Goal: Contribute content: Contribute content

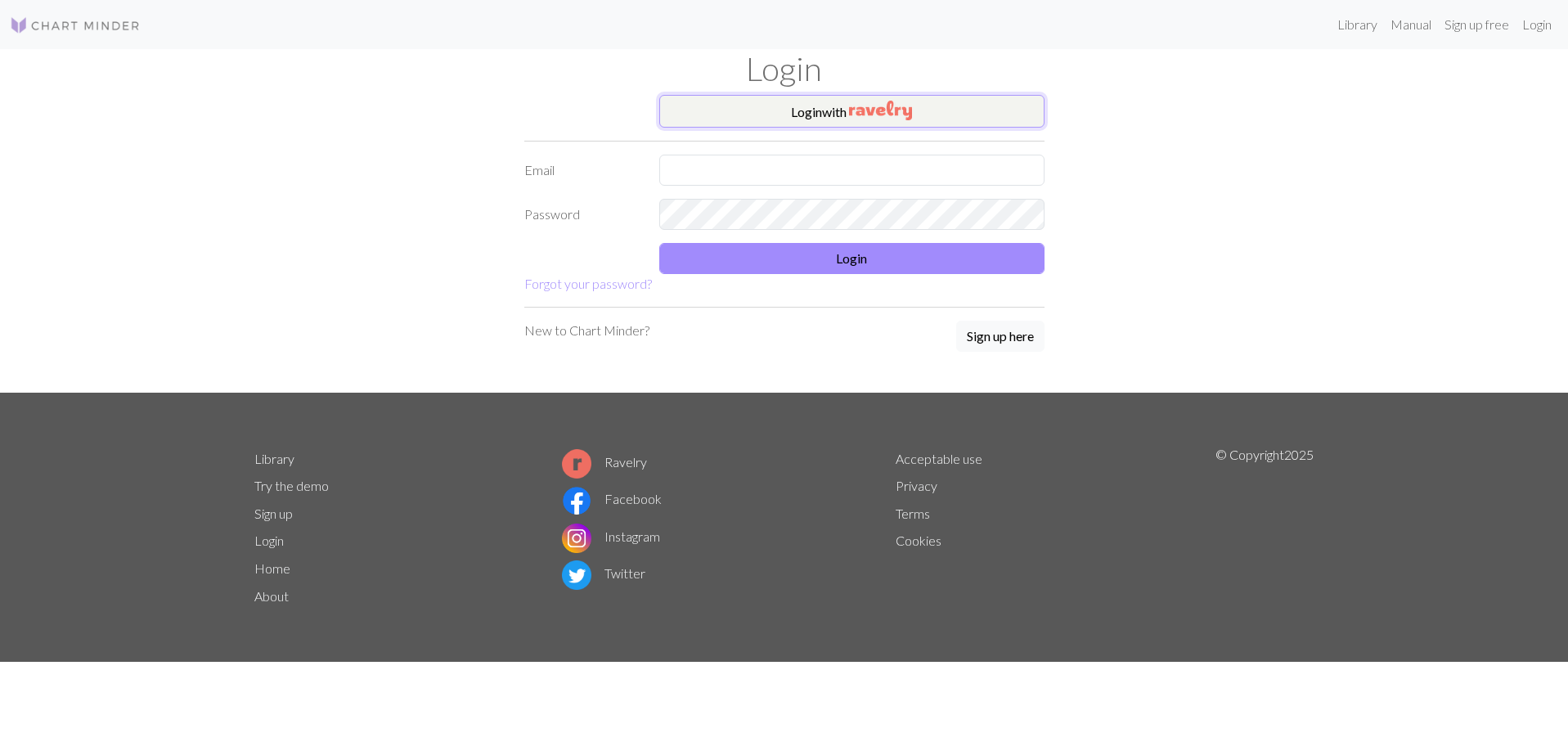
click at [807, 116] on button "Login with" at bounding box center [852, 111] width 386 height 32
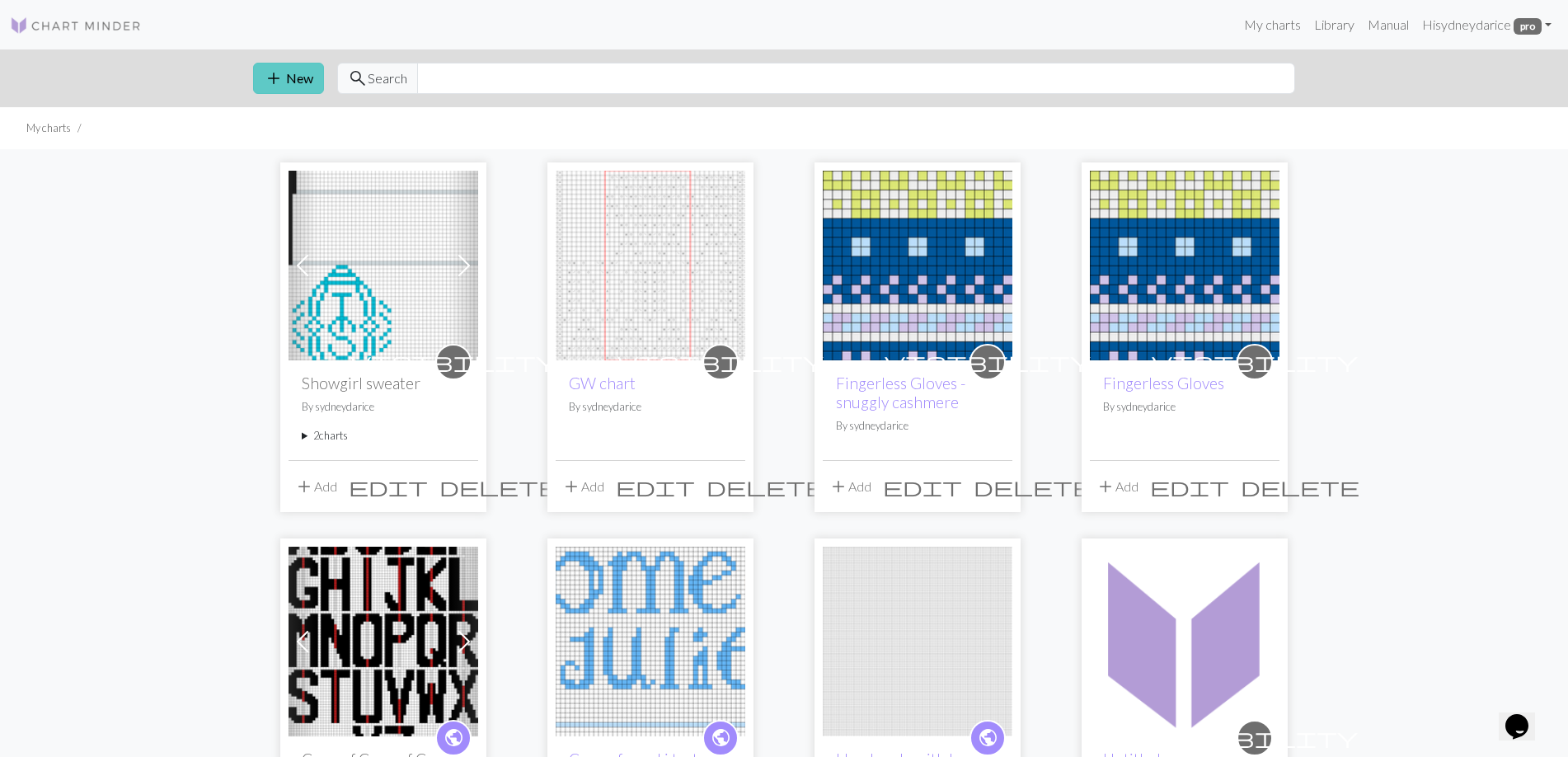
click at [309, 73] on button "add New" at bounding box center [288, 78] width 71 height 31
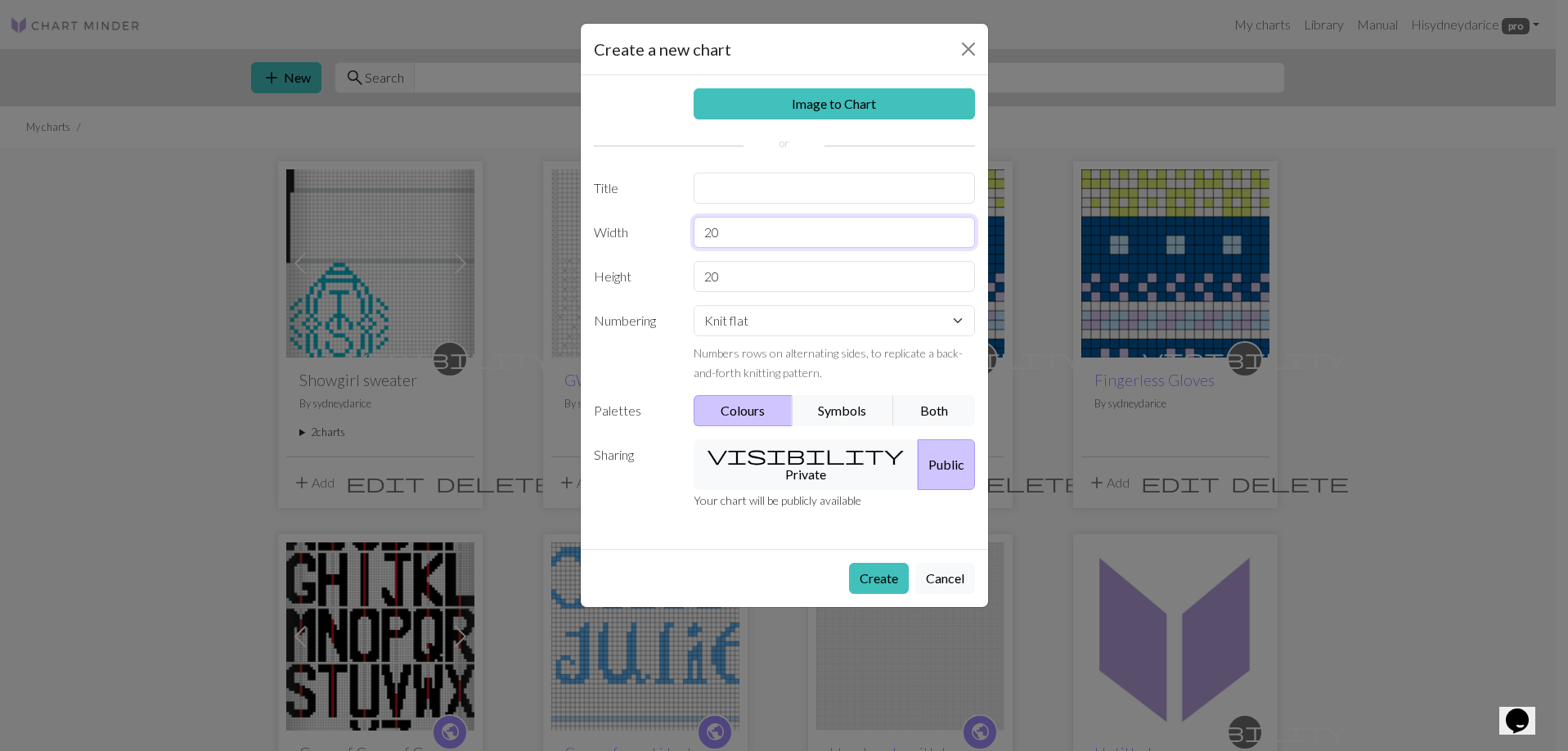
click at [763, 229] on input "20" at bounding box center [834, 232] width 282 height 31
type input "2"
type input "30"
click at [760, 265] on input "20" at bounding box center [834, 277] width 282 height 31
type input "24"
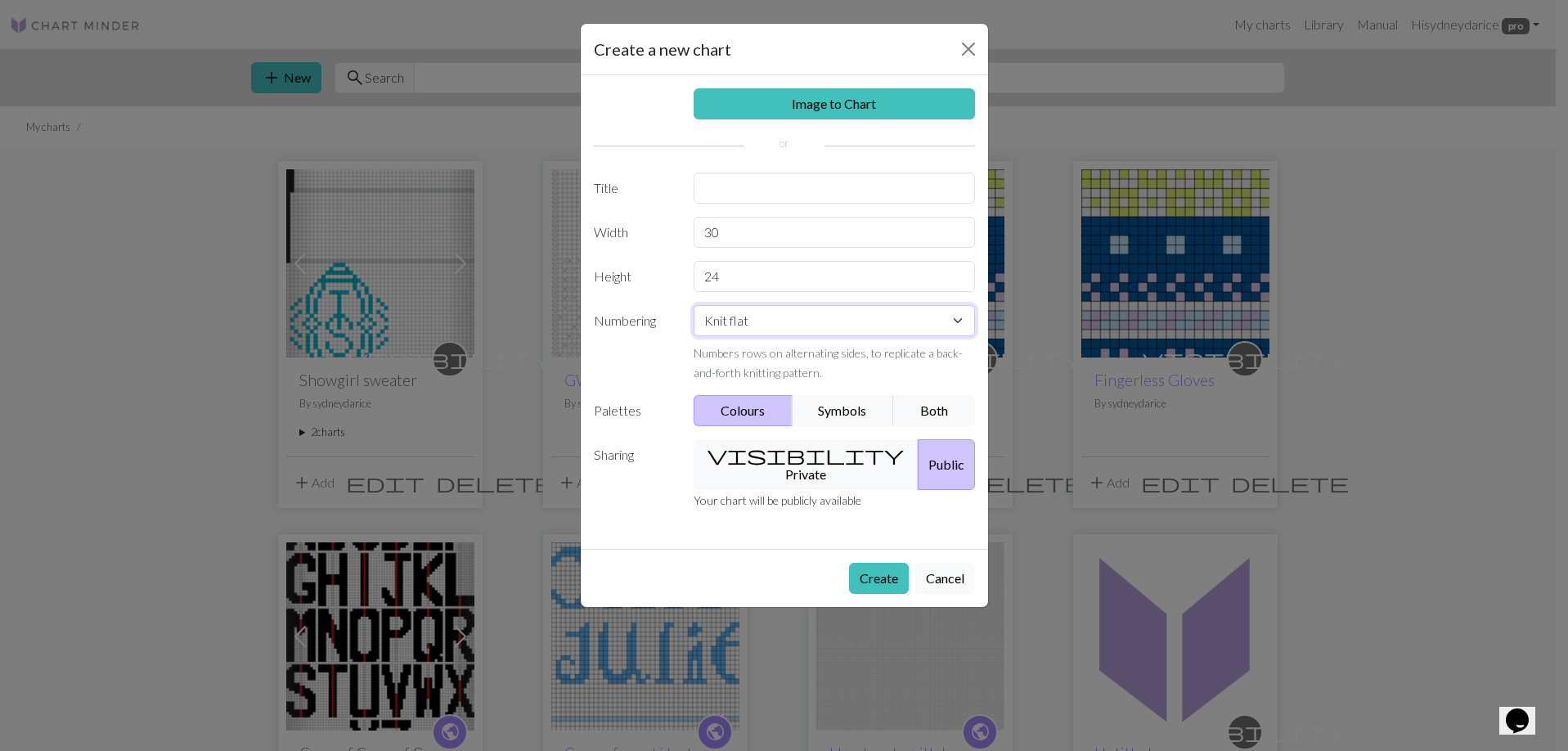
click at [862, 319] on select "Knit flat Knit in the round Lace knitting Cross stitch" at bounding box center [834, 321] width 282 height 31
click at [850, 188] on input "text" at bounding box center [834, 188] width 282 height 31
type input "Star Dust"
click at [851, 415] on button "Symbols" at bounding box center [843, 410] width 103 height 31
click at [810, 452] on button "visibility Private" at bounding box center [806, 464] width 225 height 50
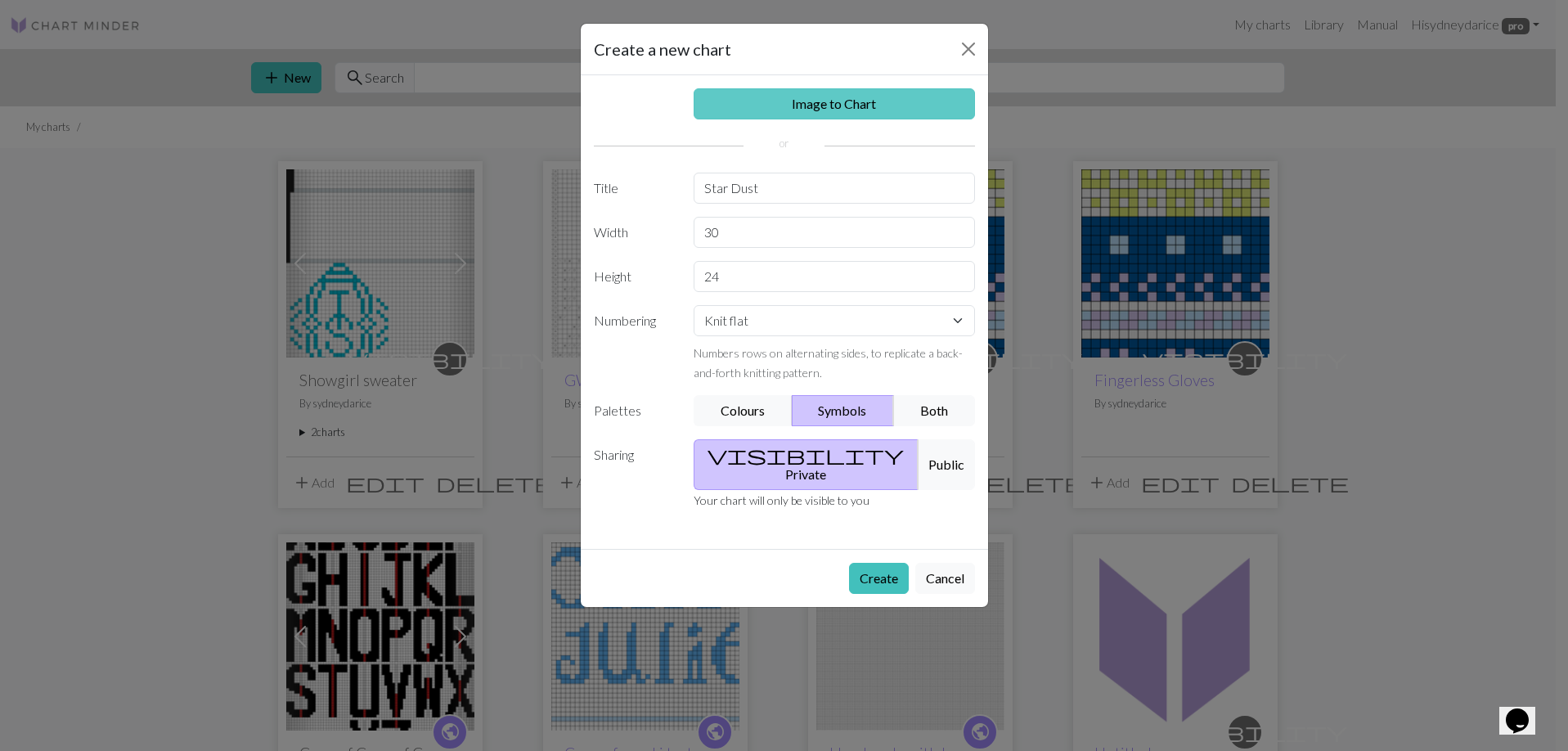
click at [857, 109] on link "Image to Chart" at bounding box center [834, 104] width 282 height 31
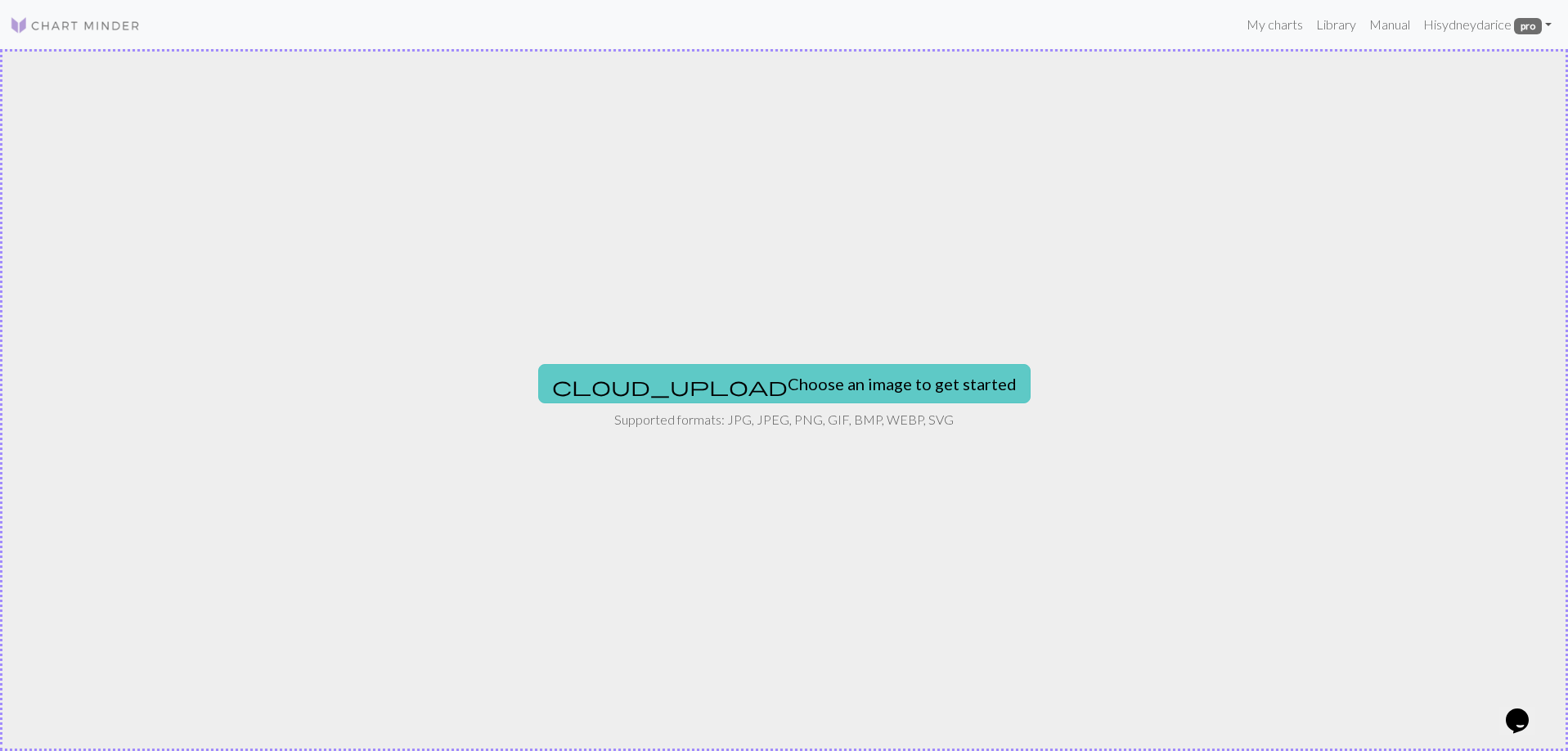
click at [781, 393] on button "cloud_upload Choose an image to get started" at bounding box center [784, 384] width 492 height 39
type input "C:\fakepath\star dust tihng.jpg"
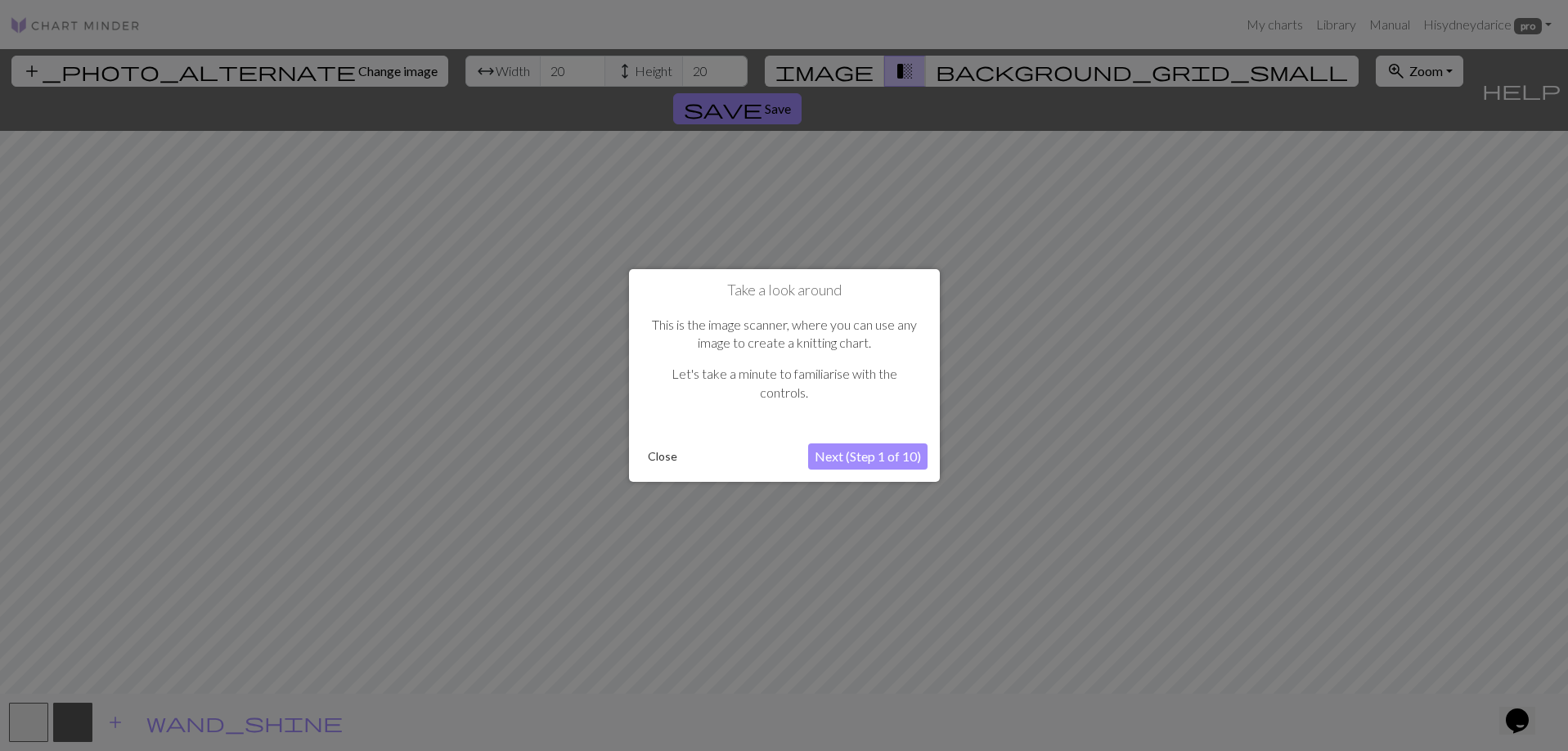
click at [842, 460] on button "Next (Step 1 of 10)" at bounding box center [868, 457] width 119 height 26
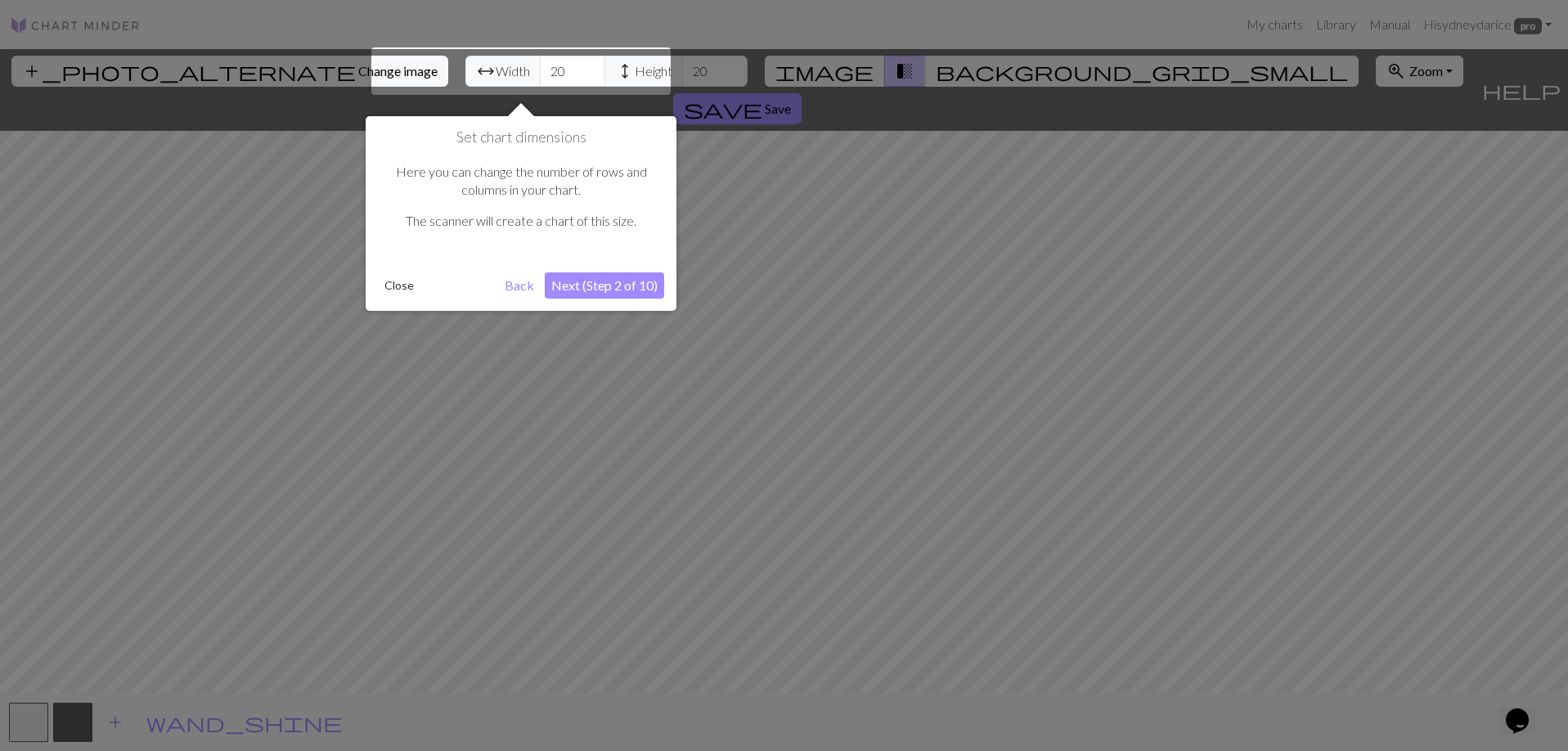
click at [498, 75] on div at bounding box center [520, 72] width 299 height 48
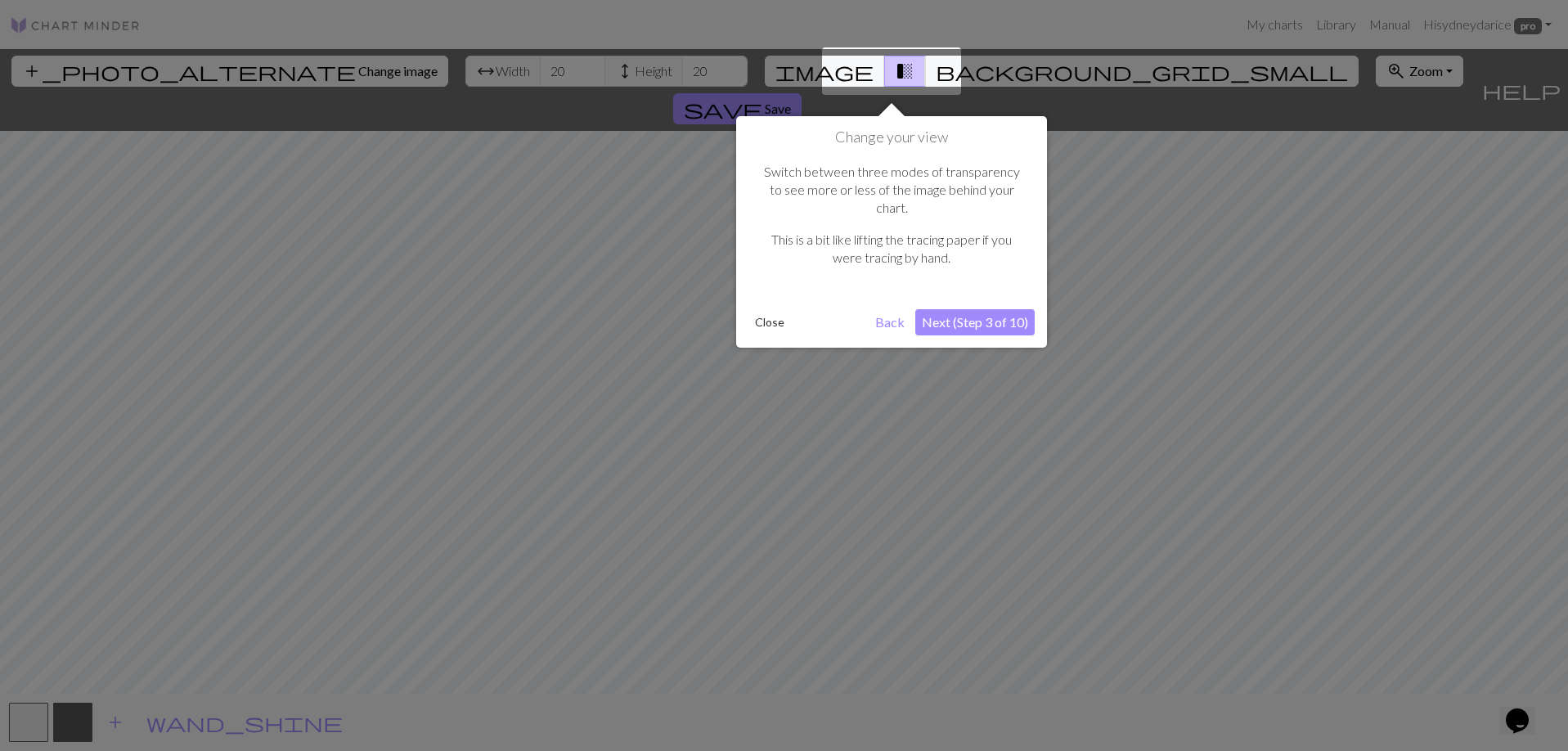
click at [498, 75] on div at bounding box center [784, 376] width 1568 height 751
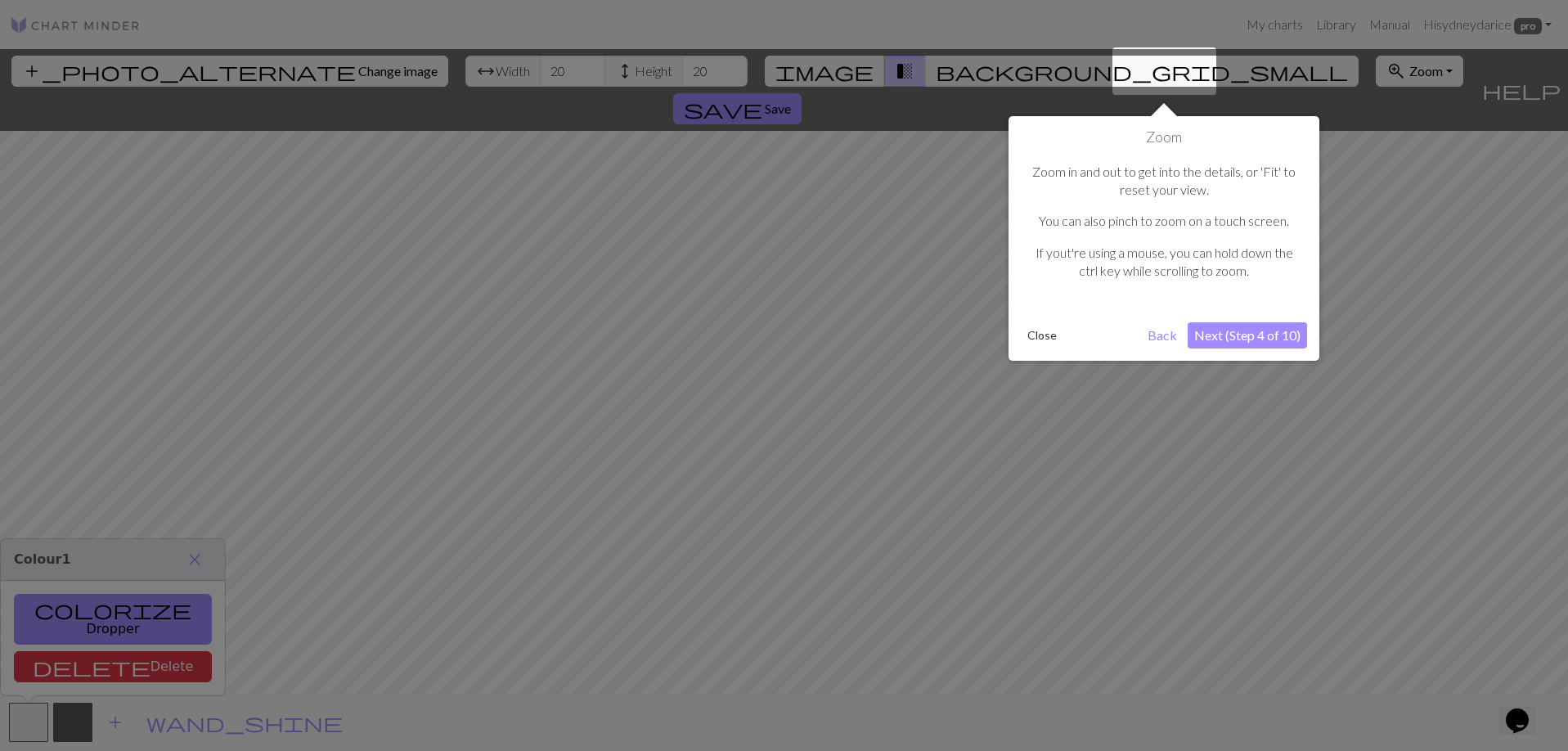
click at [941, 92] on div at bounding box center [784, 376] width 1568 height 751
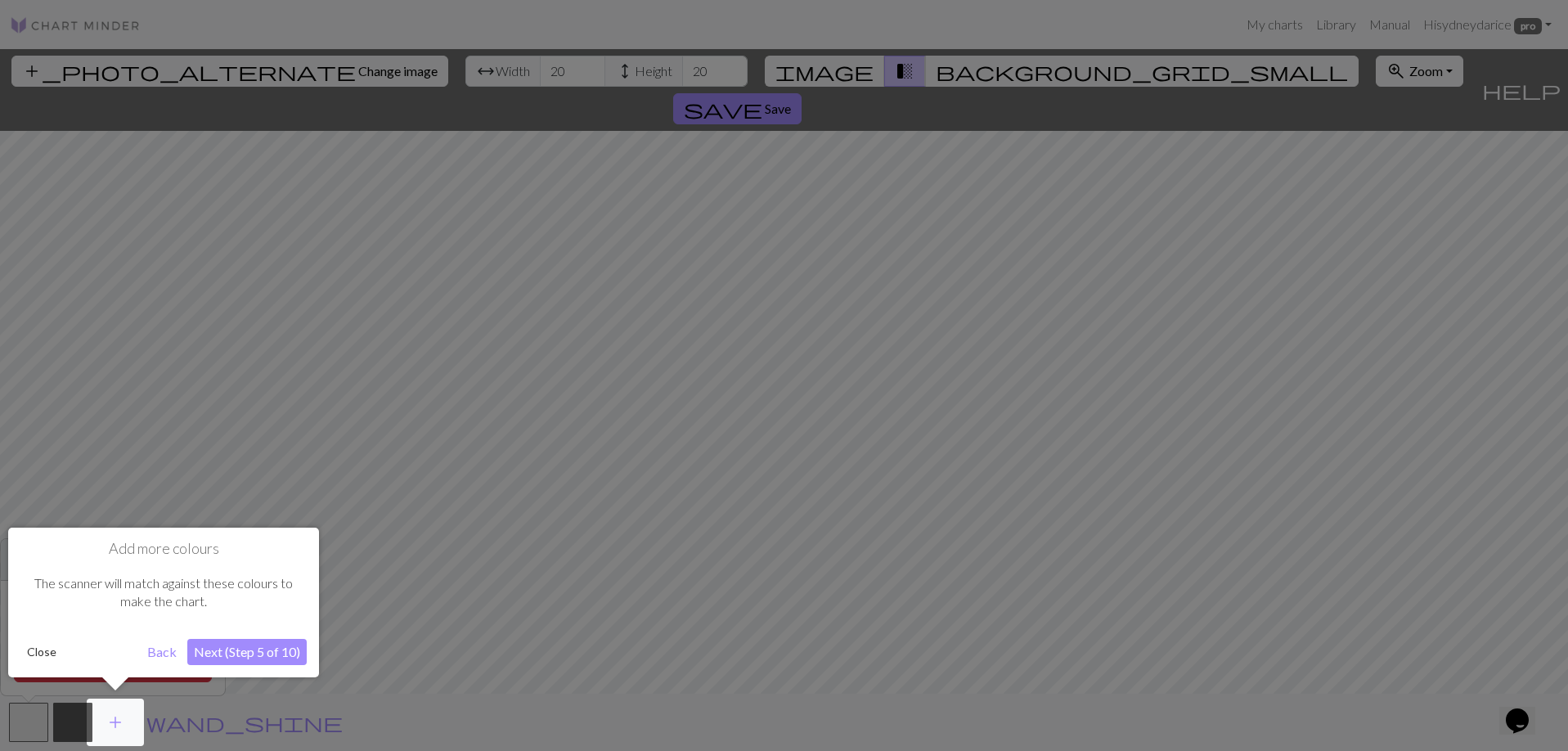
click at [534, 83] on div at bounding box center [784, 376] width 1568 height 751
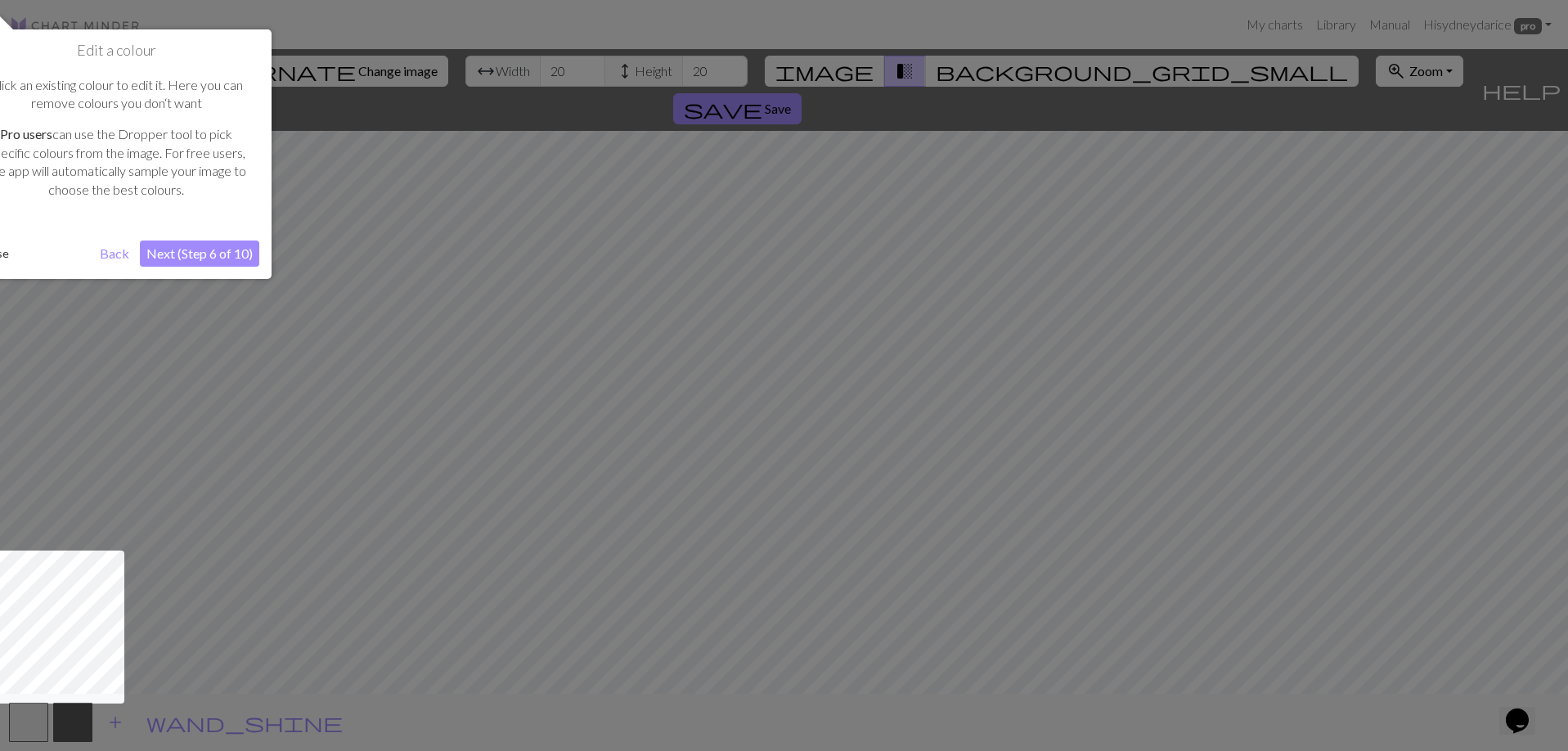
click at [486, 85] on div at bounding box center [784, 376] width 1568 height 751
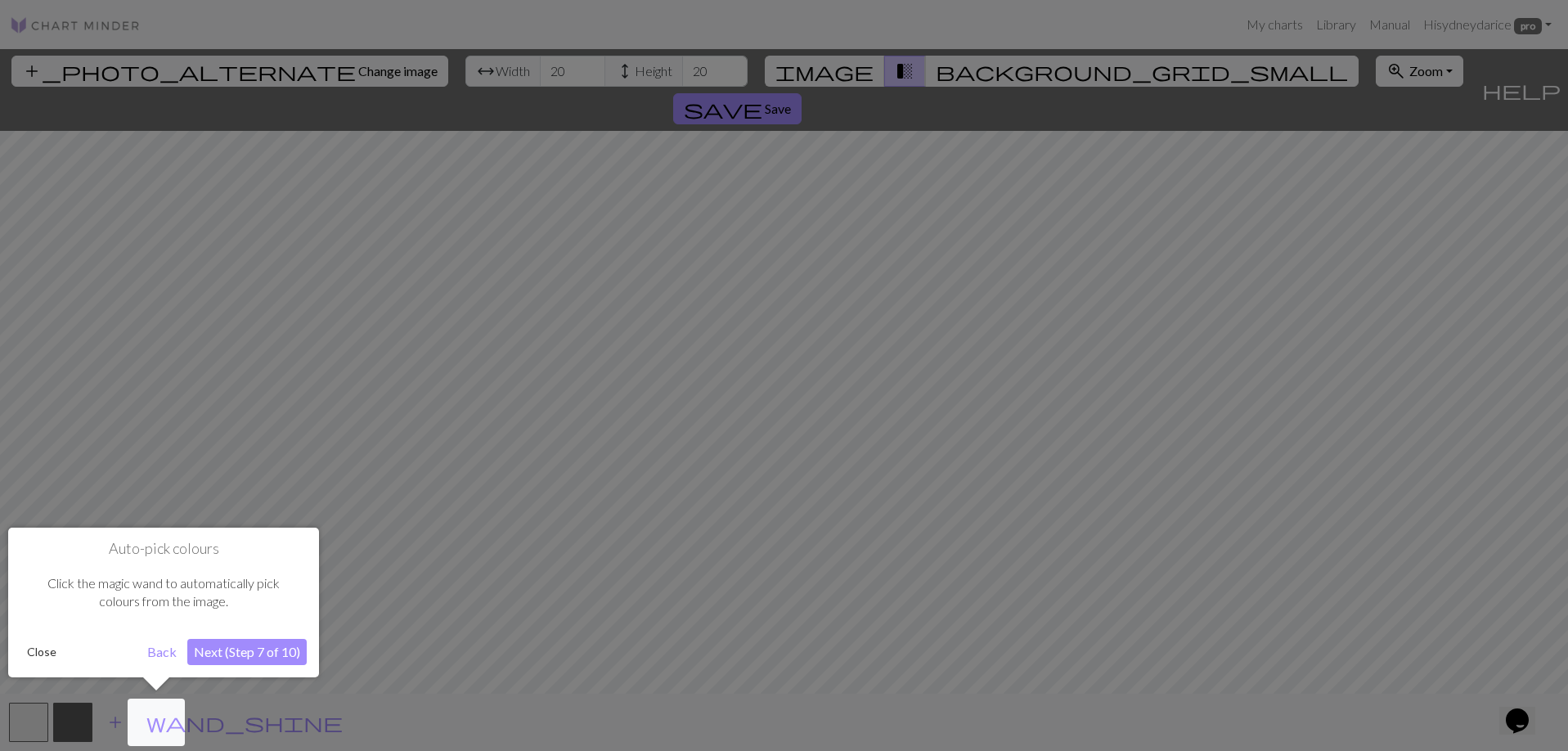
click at [486, 69] on div at bounding box center [784, 376] width 1568 height 751
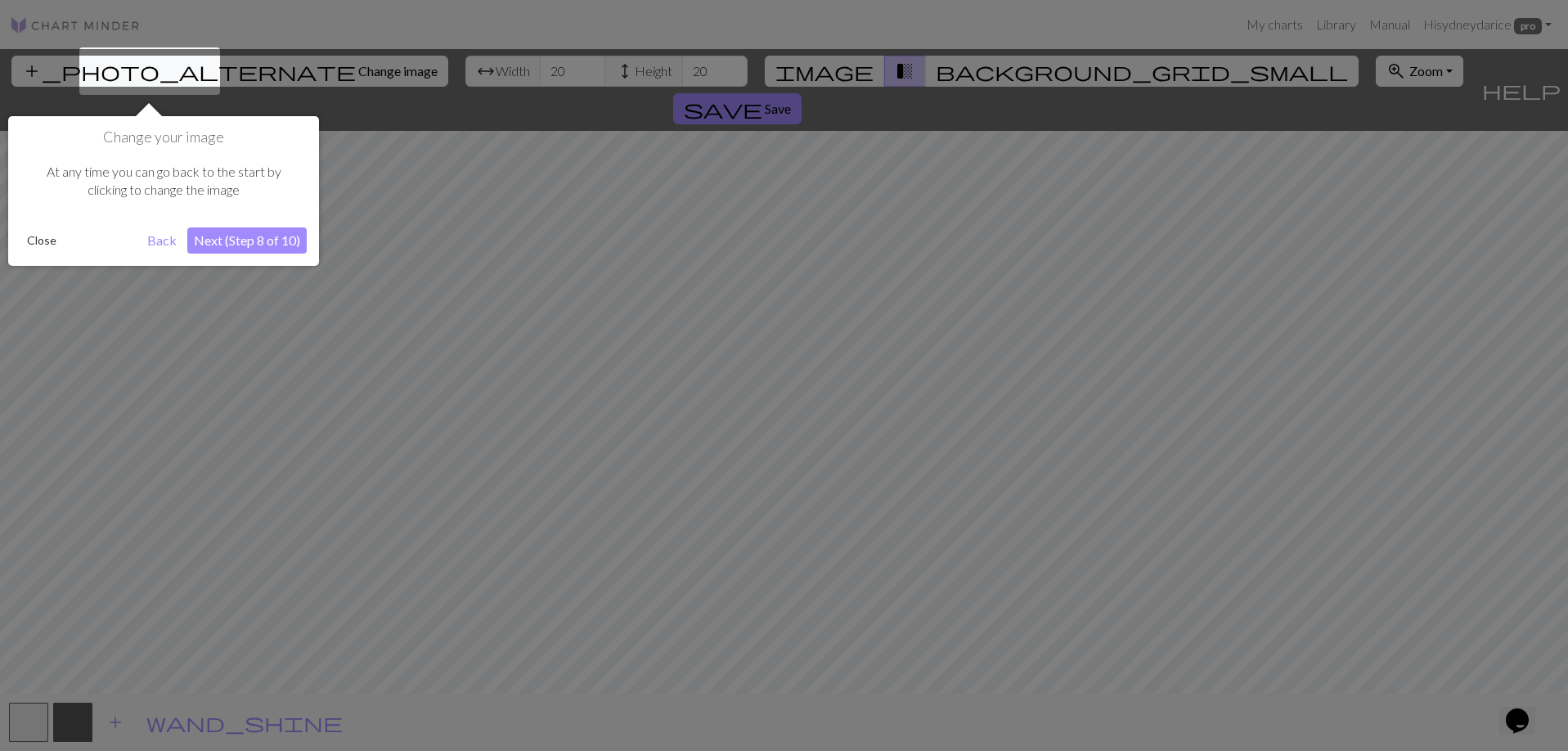
click at [486, 69] on div at bounding box center [784, 376] width 1568 height 751
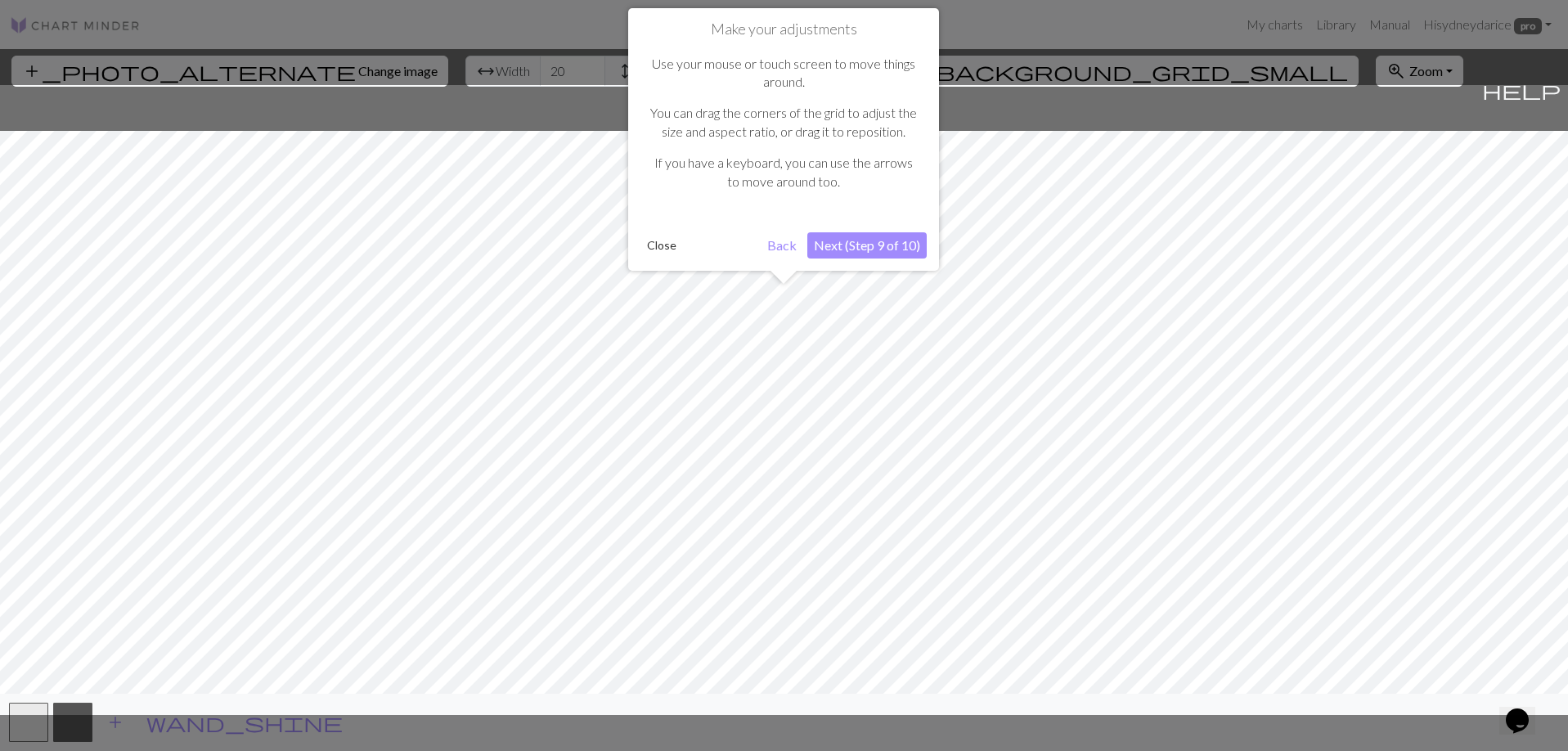
click at [486, 69] on div at bounding box center [784, 376] width 1568 height 751
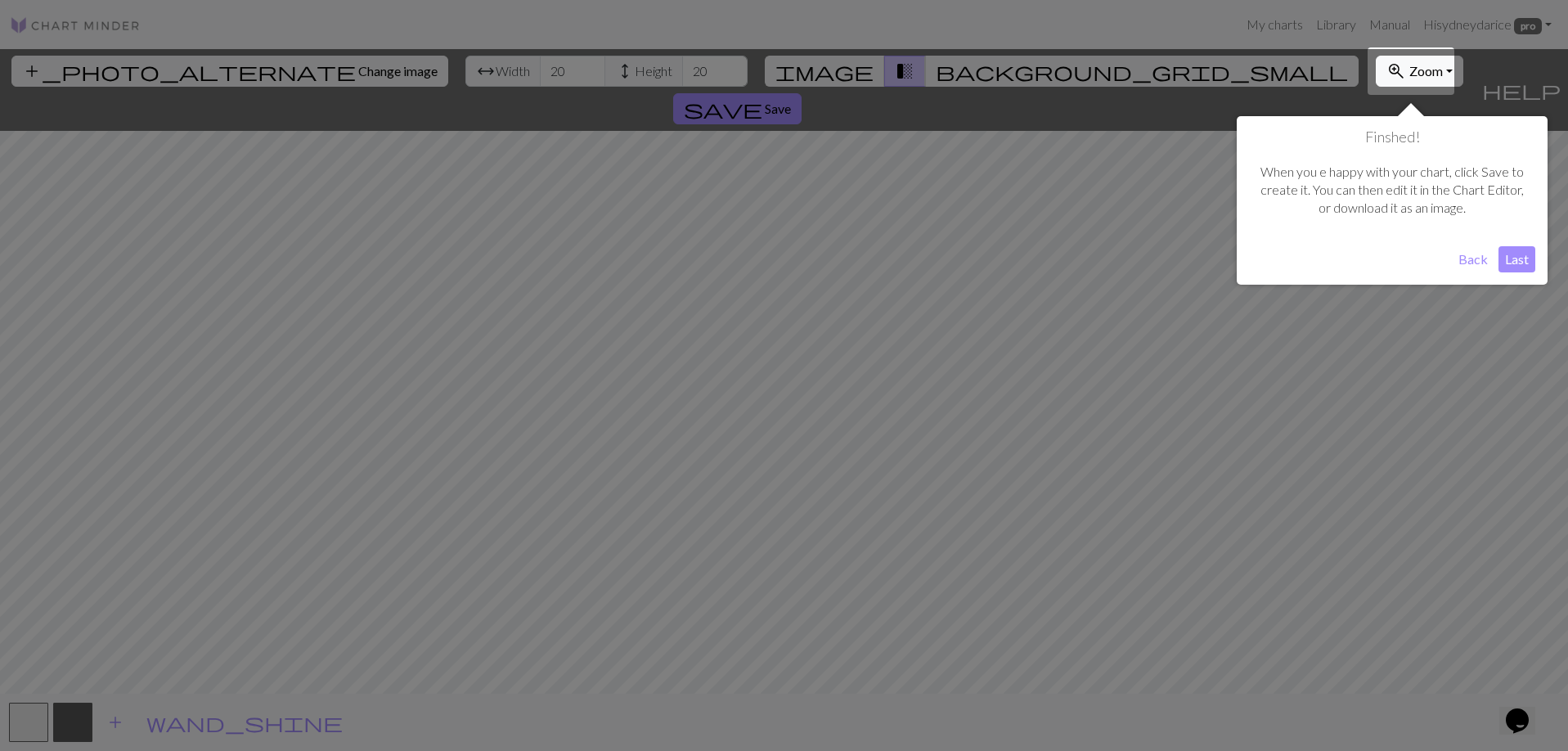
click at [486, 69] on div at bounding box center [784, 376] width 1568 height 751
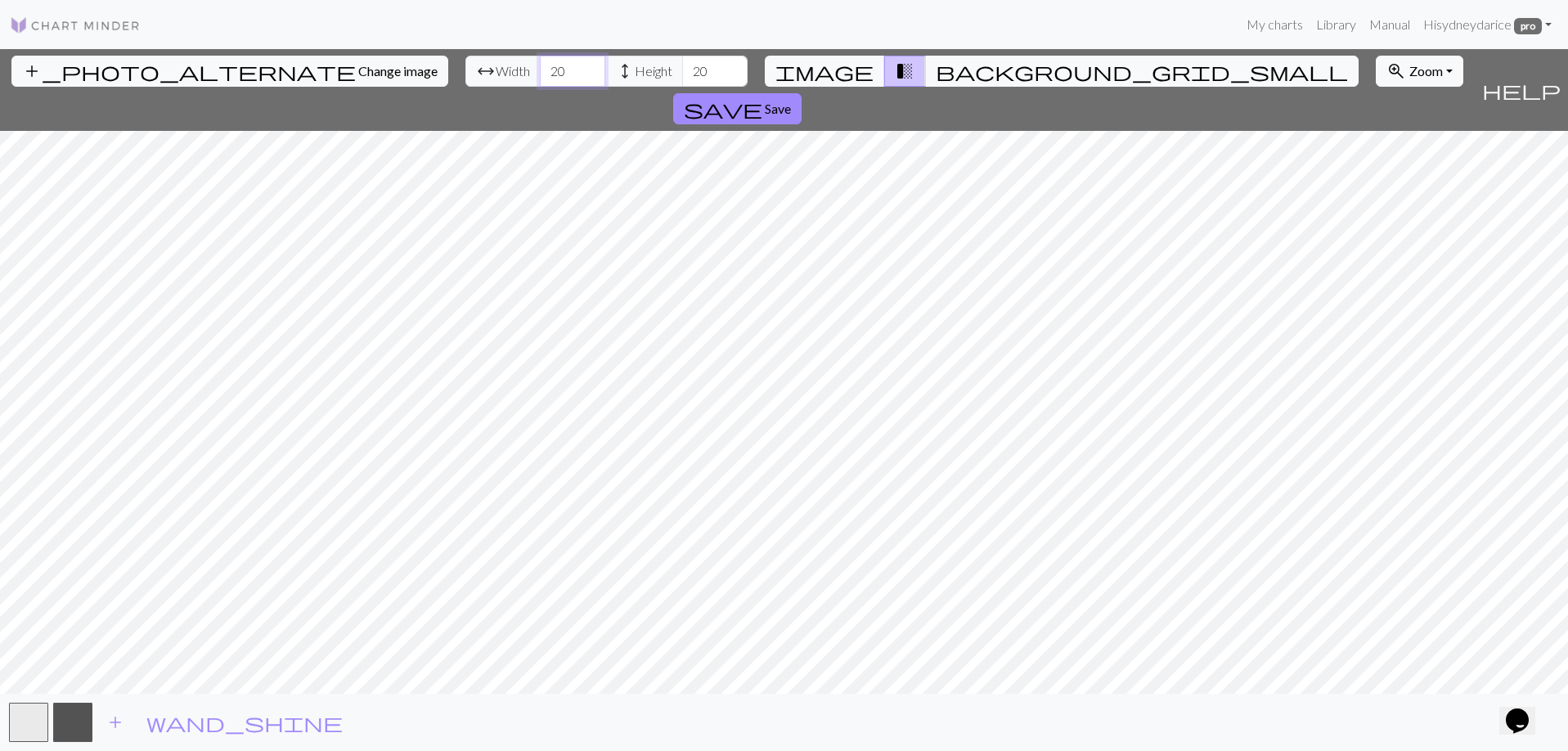
click at [540, 69] on input "20" at bounding box center [572, 71] width 66 height 31
type input "24"
click at [682, 73] on input "20" at bounding box center [715, 71] width 66 height 31
type input "30"
click at [1170, 88] on div "add_photo_alternate Change image arrow_range Width 24 height Height 30 image tr…" at bounding box center [737, 90] width 1475 height 82
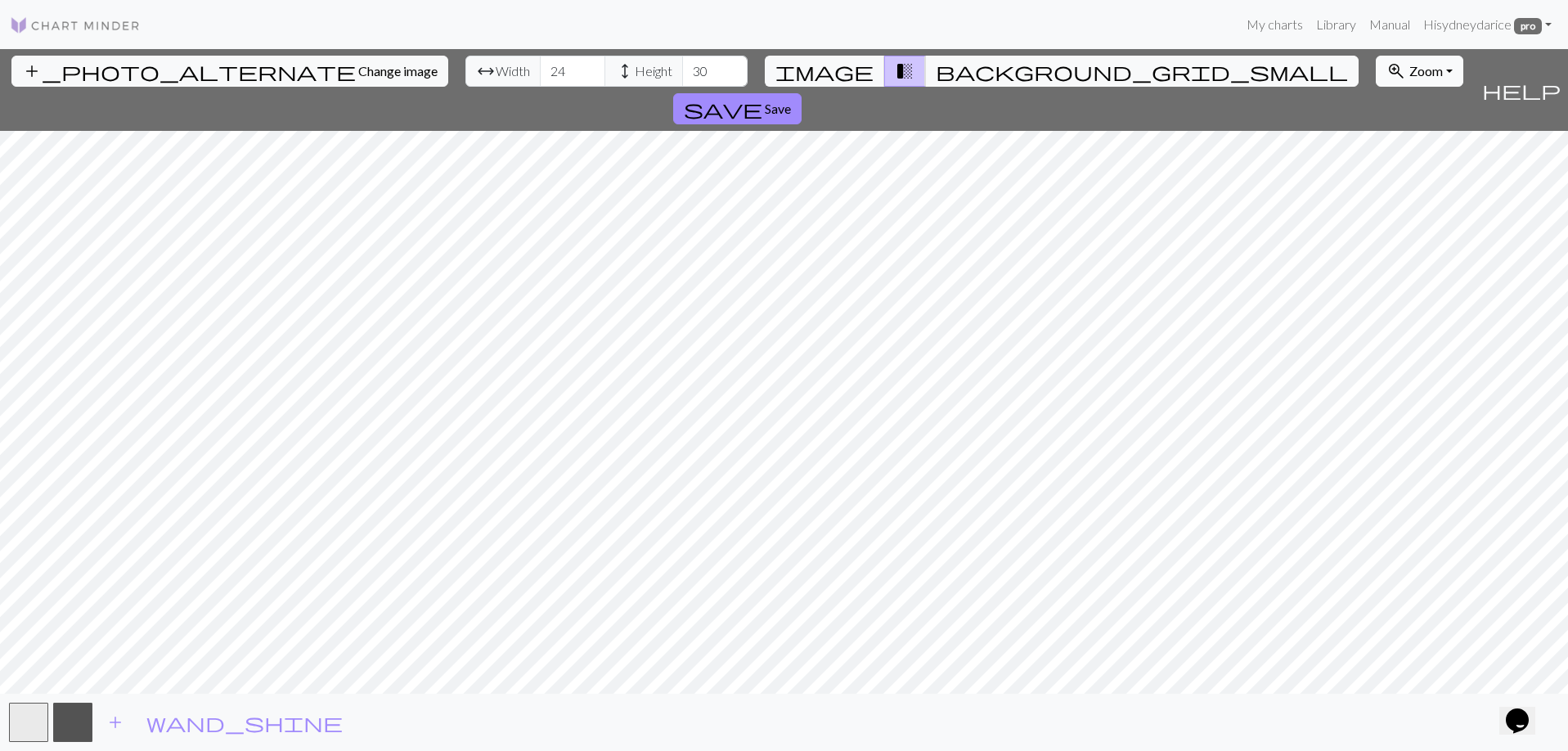
click at [1409, 78] on span "Zoom" at bounding box center [1426, 71] width 33 height 15
click at [1057, 697] on div "add_photo_alternate Change image arrow_range Width 24 height Height 30 image tr…" at bounding box center [784, 400] width 1568 height 702
click at [791, 101] on span "Save" at bounding box center [777, 108] width 26 height 15
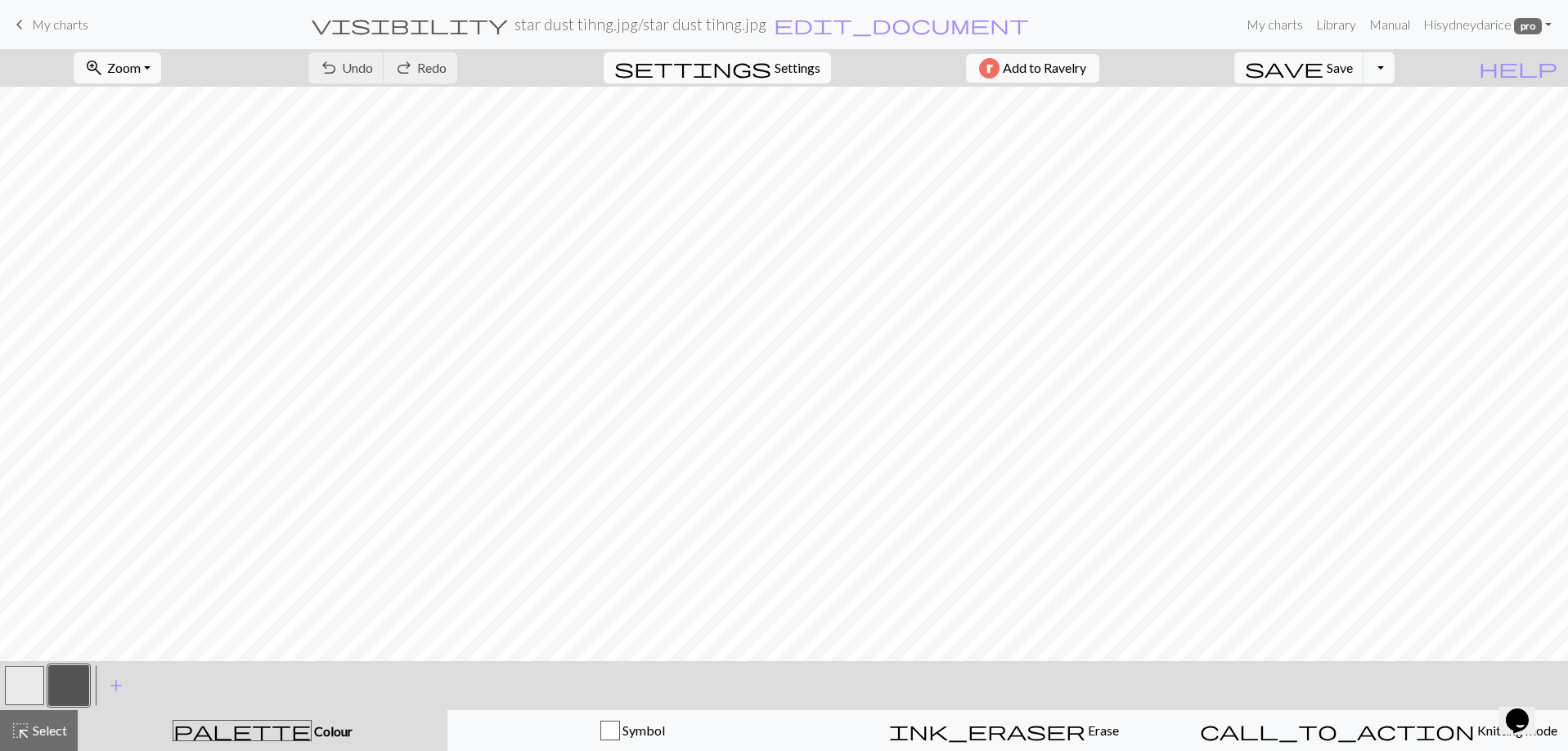
click at [802, 61] on span "Settings" at bounding box center [798, 67] width 46 height 20
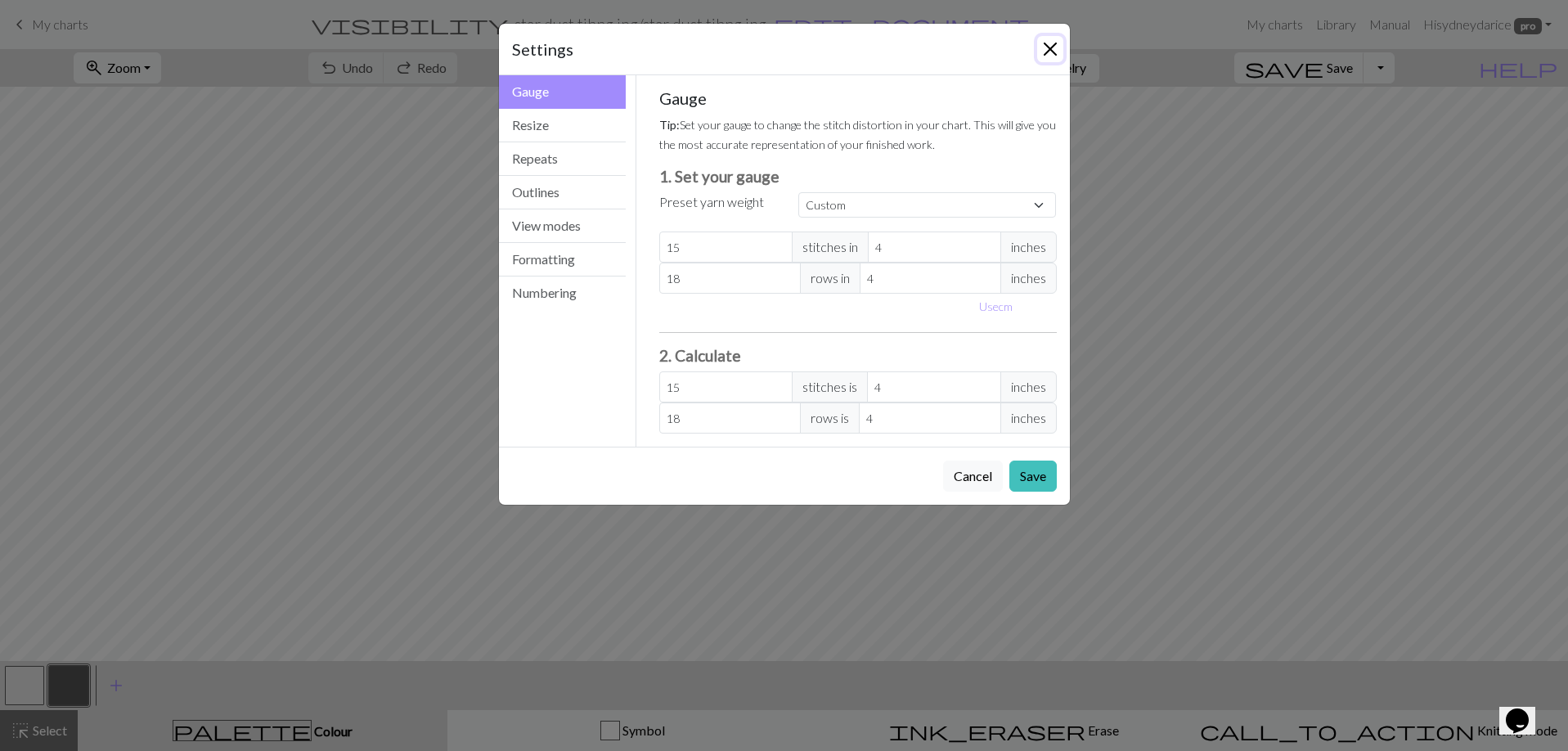
click at [1048, 50] on button "Close" at bounding box center [1050, 49] width 26 height 26
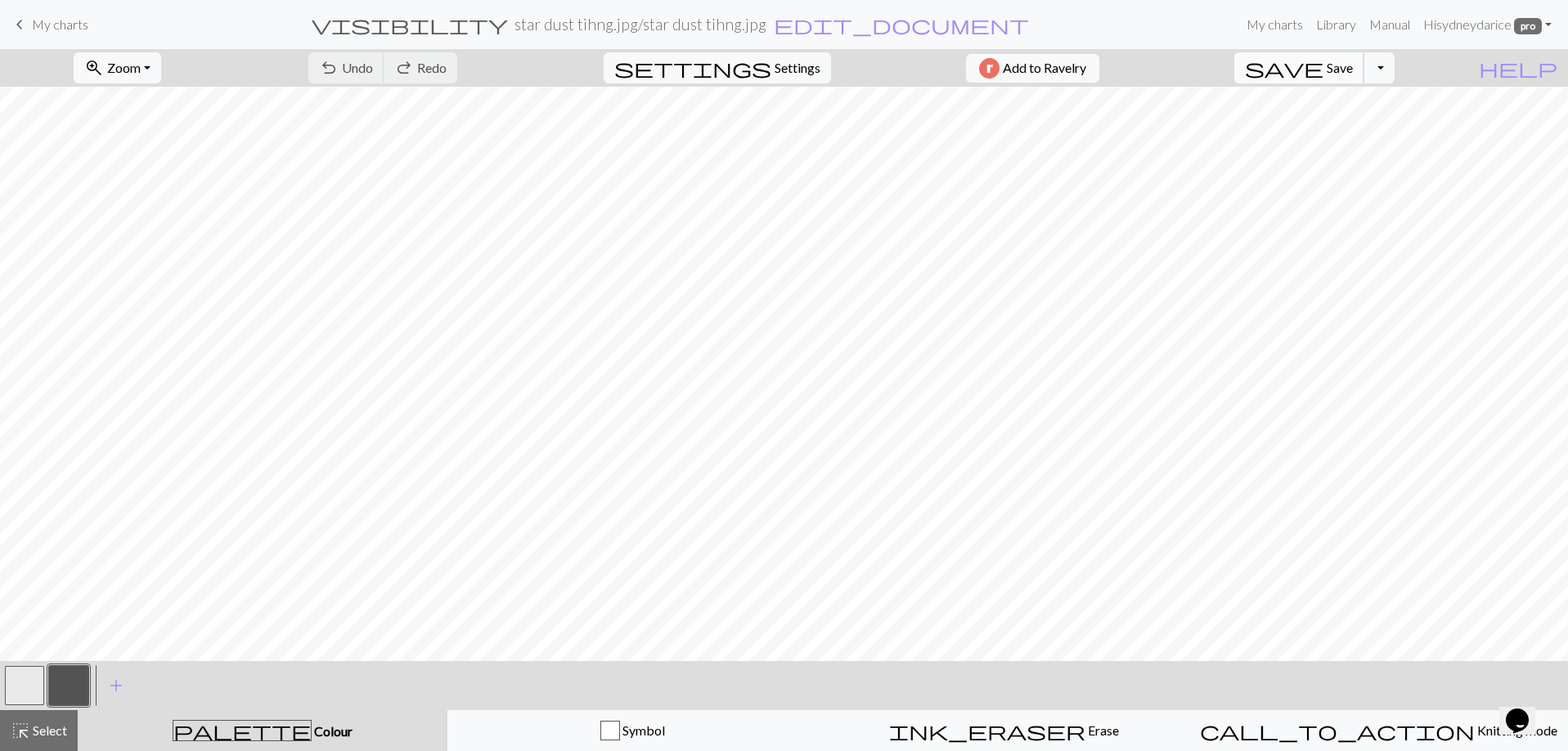
click at [1362, 76] on button "save Save Save" at bounding box center [1299, 67] width 130 height 31
click at [64, 684] on button "button" at bounding box center [69, 685] width 39 height 39
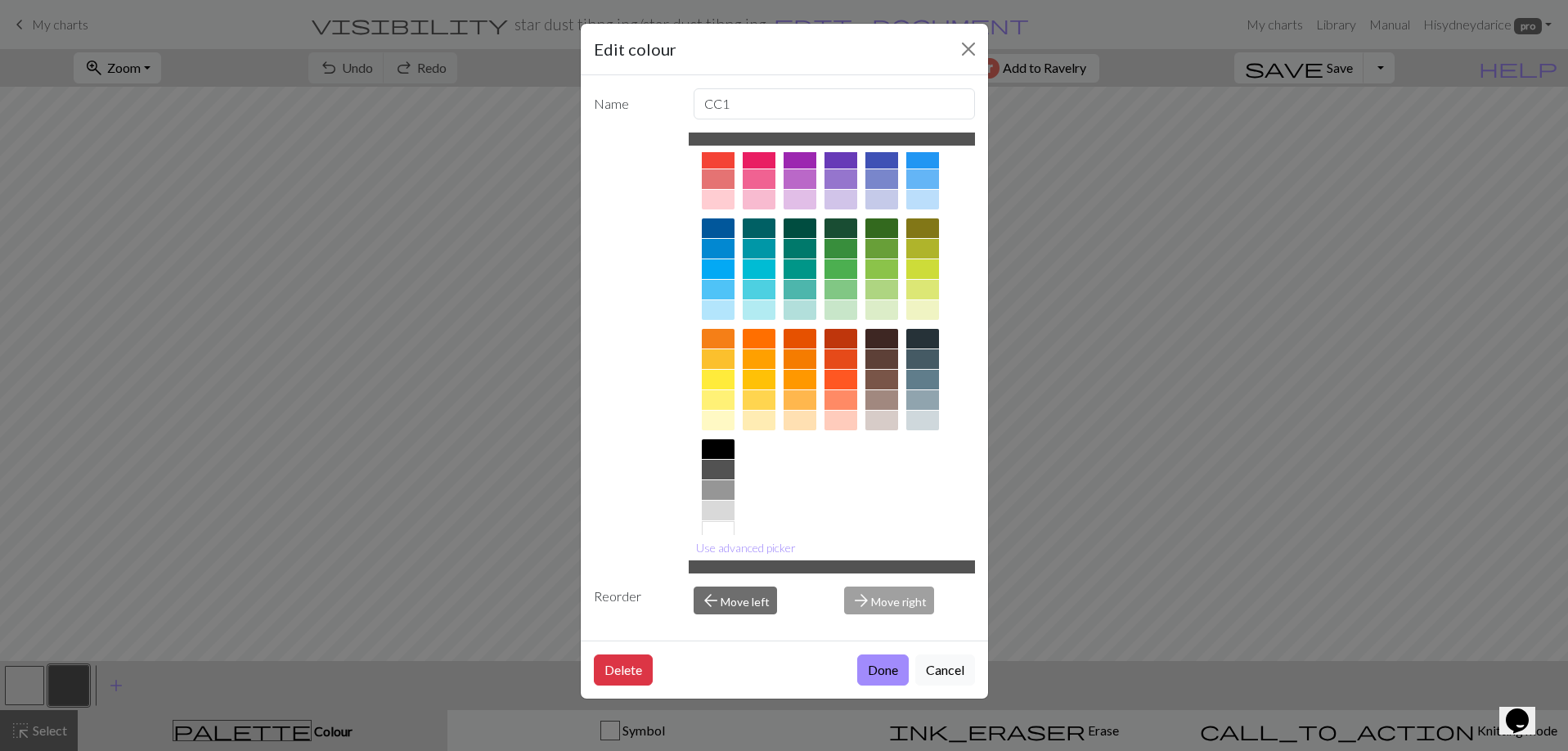
scroll to position [82, 0]
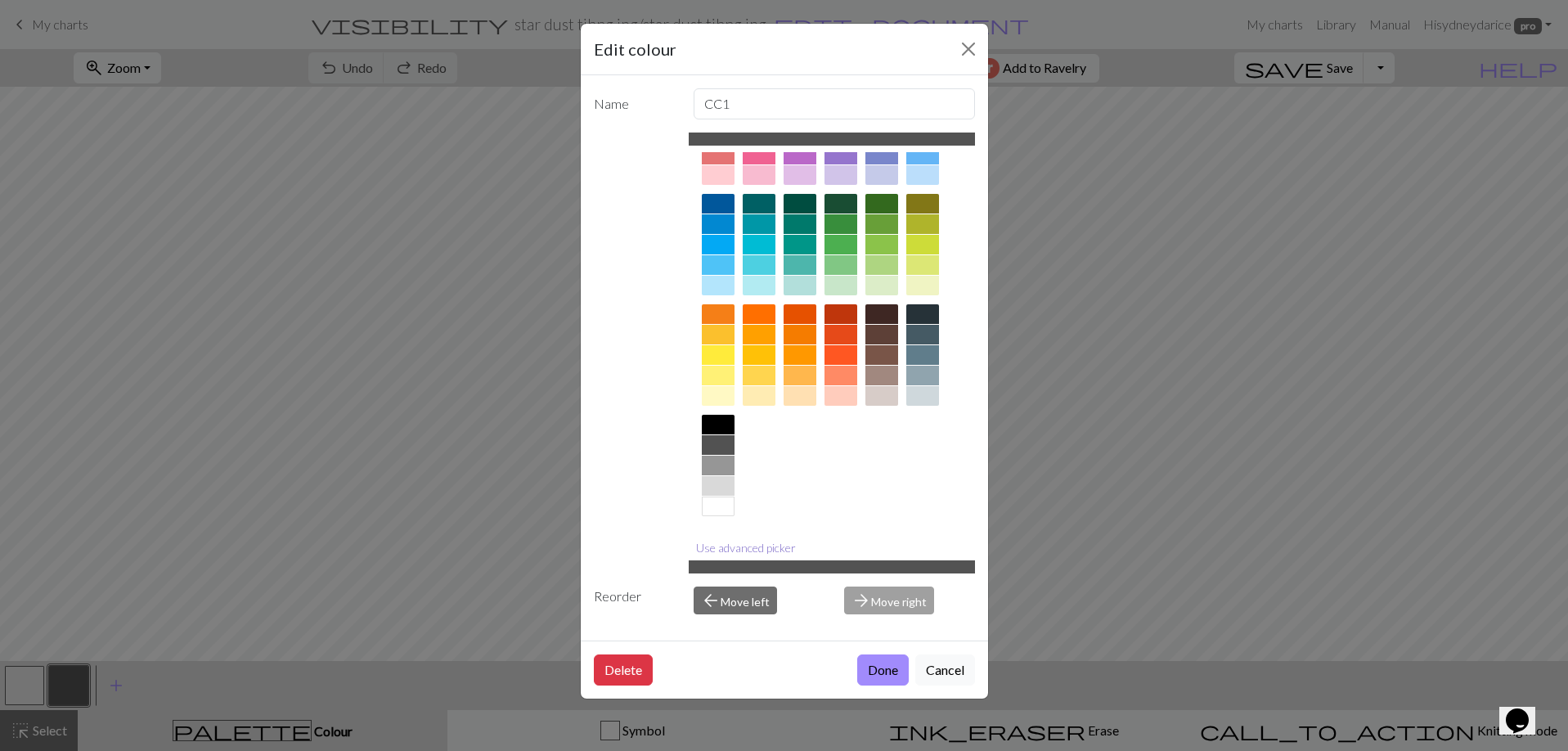
click at [758, 546] on button "Use advanced picker" at bounding box center [746, 548] width 114 height 26
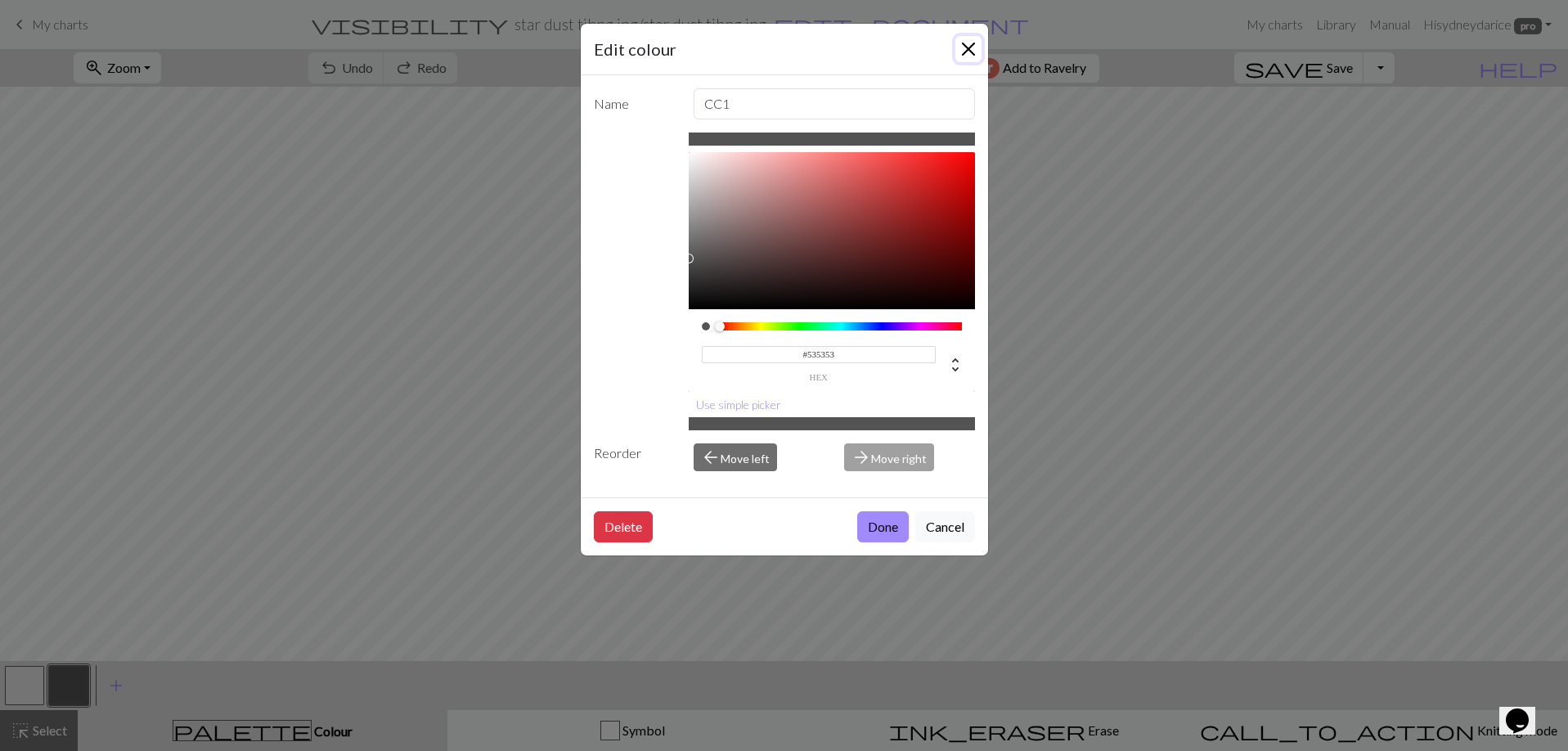
click at [973, 51] on button "Close" at bounding box center [968, 49] width 26 height 26
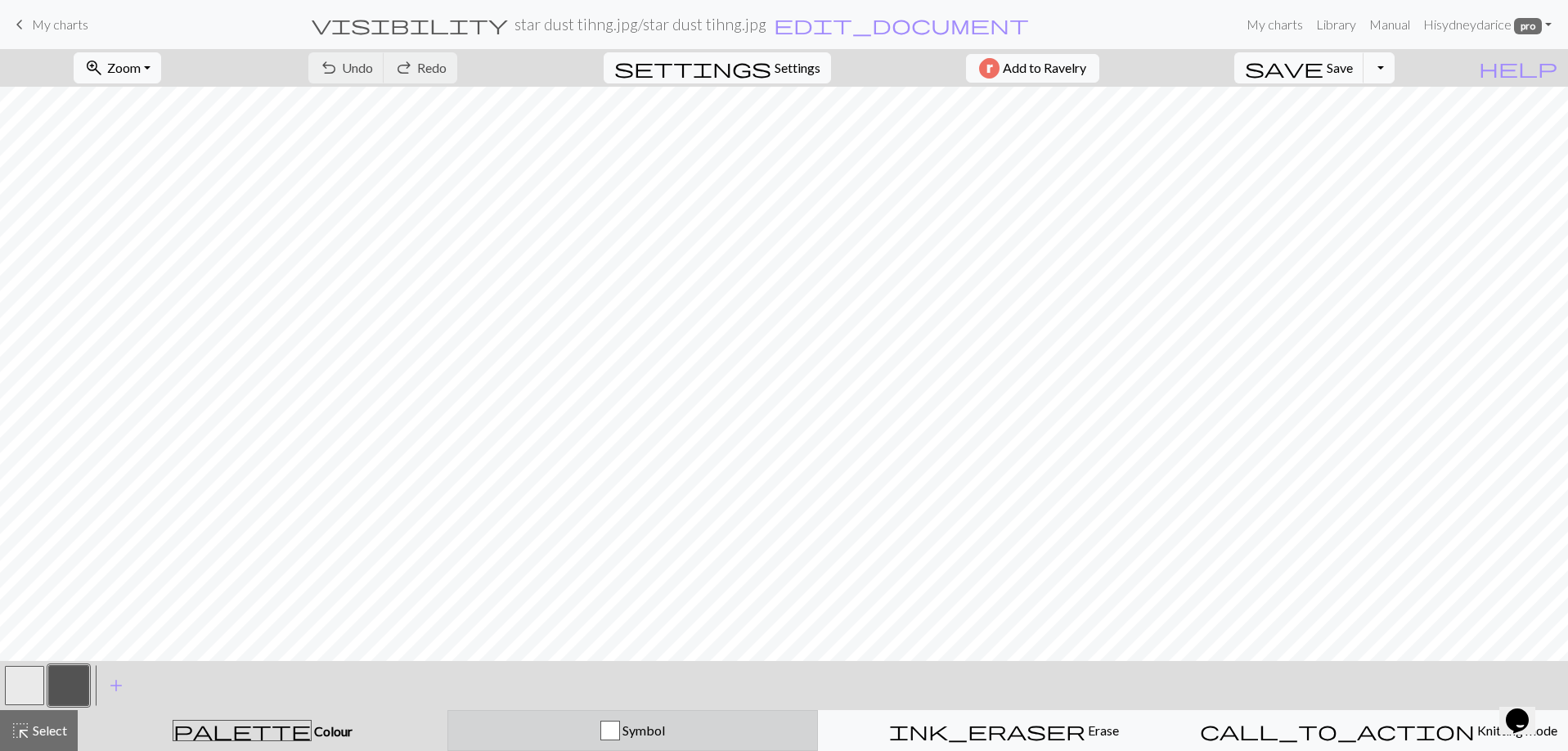
click at [529, 720] on button "Symbol" at bounding box center [632, 731] width 371 height 41
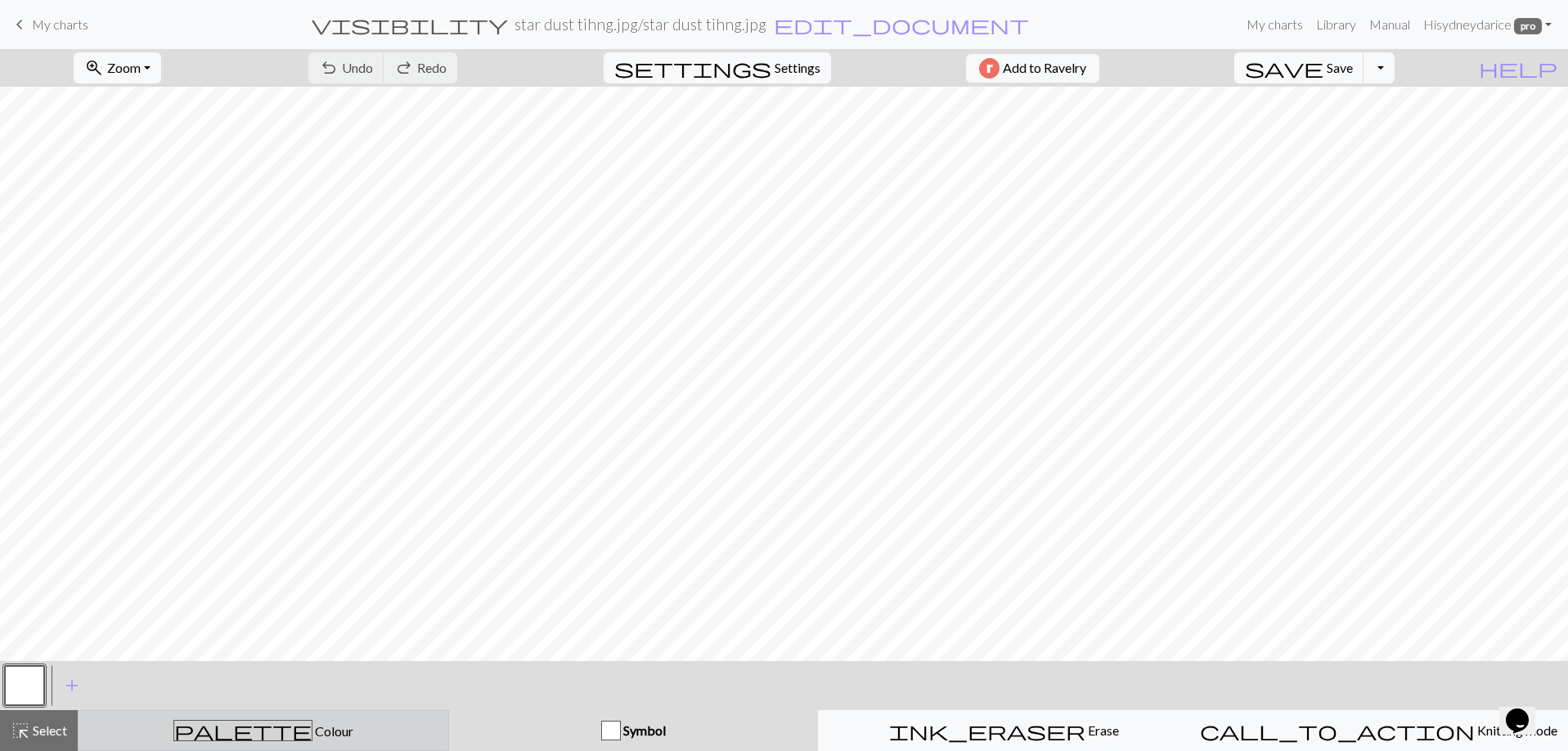
click at [312, 725] on span "Colour" at bounding box center [333, 731] width 41 height 15
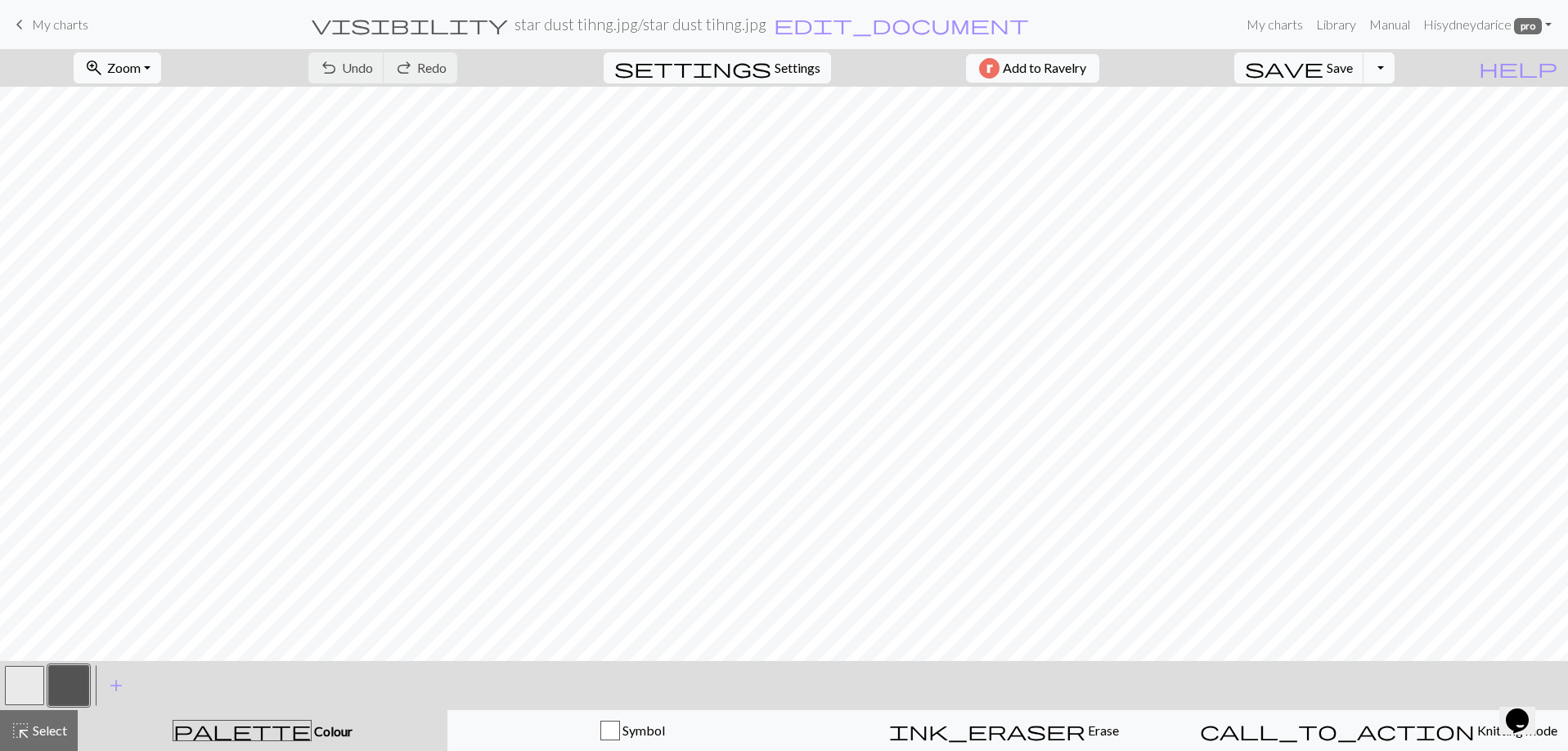
click at [78, 684] on button "button" at bounding box center [69, 685] width 39 height 39
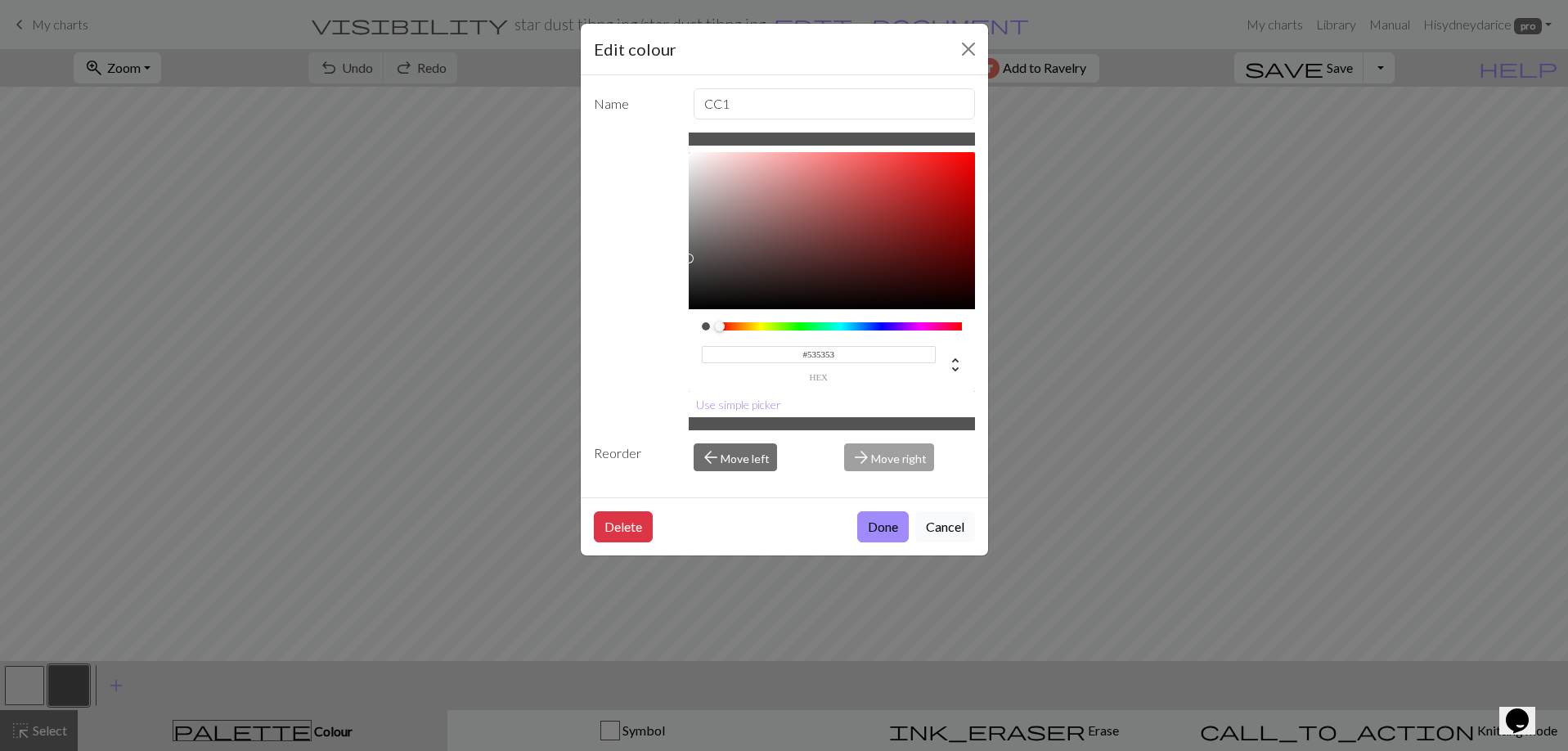
click at [949, 534] on button "Cancel" at bounding box center [945, 527] width 60 height 31
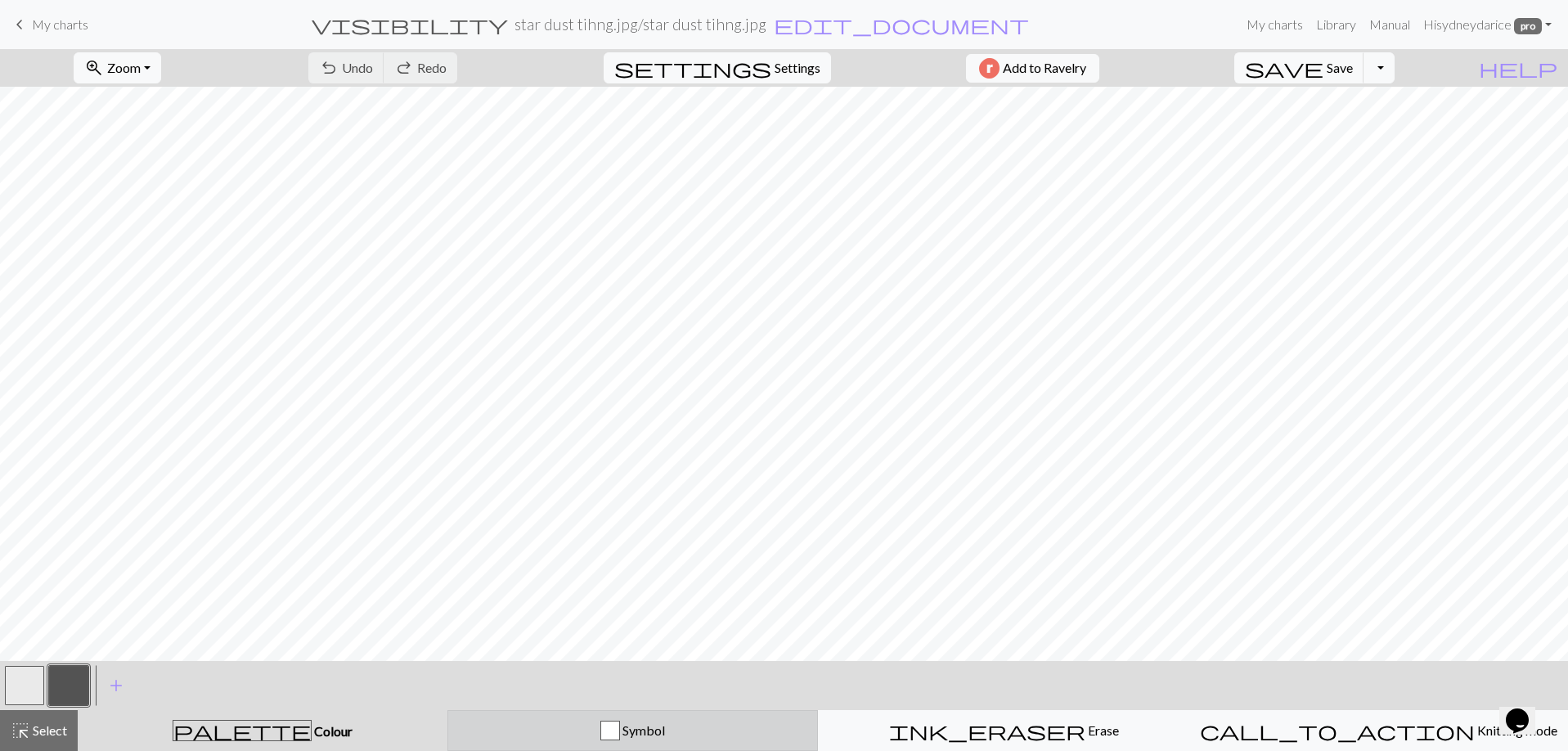
click at [562, 722] on div "Symbol" at bounding box center [633, 731] width 350 height 20
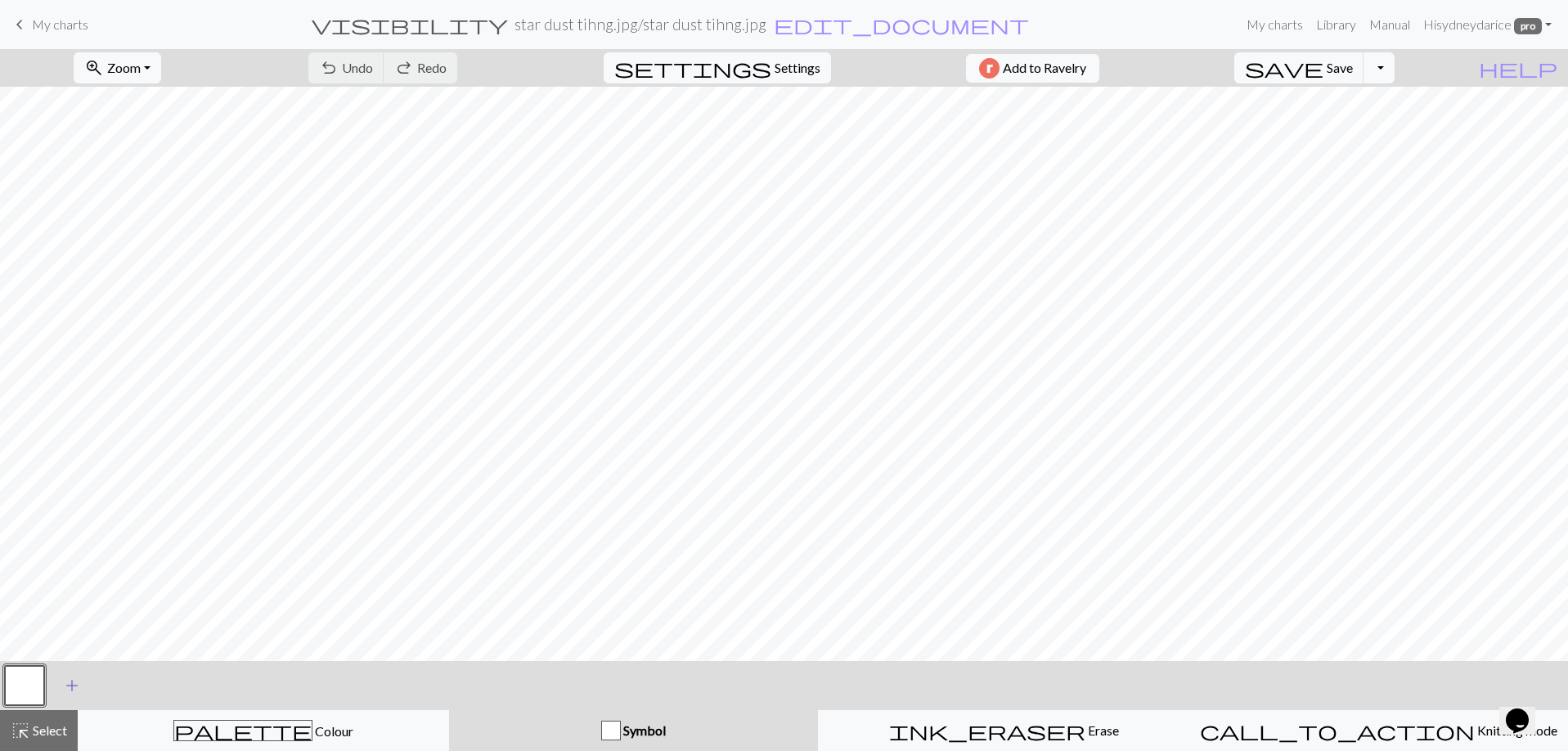
click at [88, 684] on button "add Add a symbol" at bounding box center [72, 685] width 41 height 41
click at [71, 687] on button "button" at bounding box center [69, 685] width 39 height 39
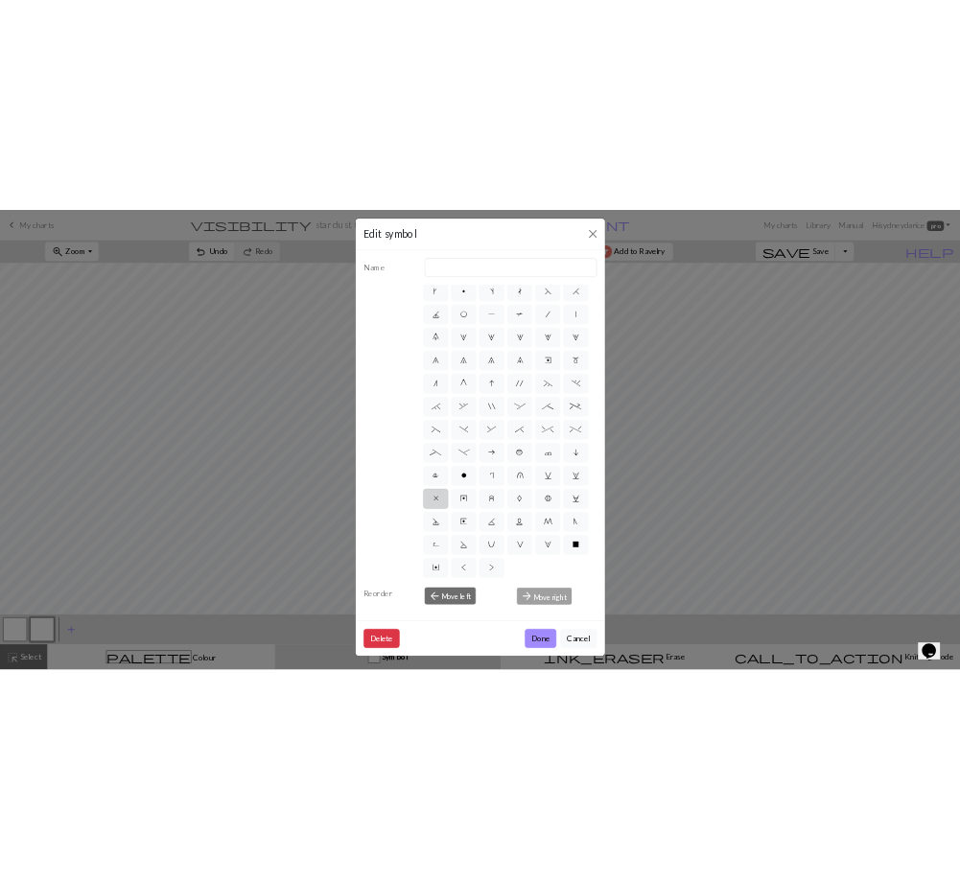
scroll to position [13, 0]
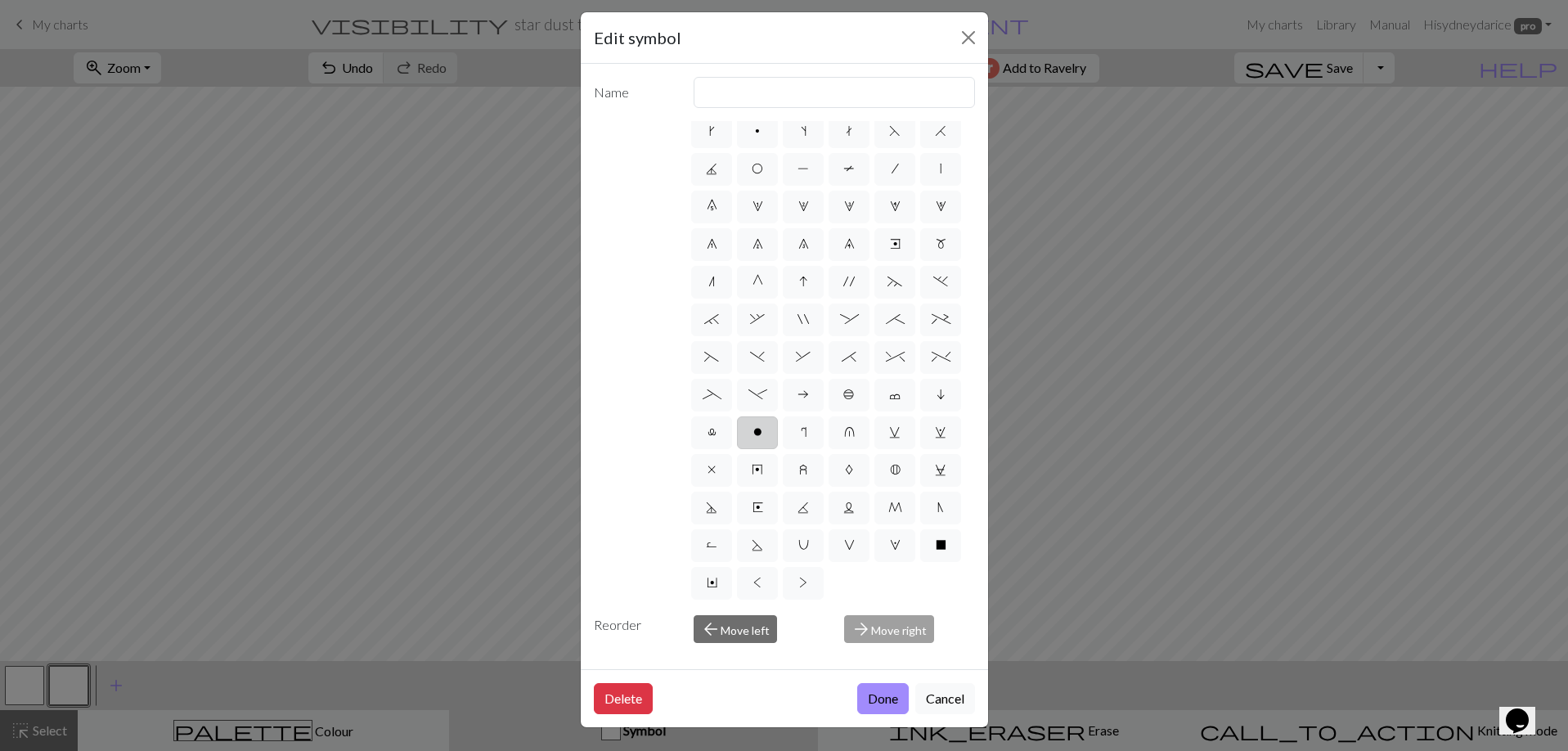
click at [737, 416] on label "o" at bounding box center [758, 433] width 41 height 32
click at [753, 468] on input "o" at bounding box center [758, 473] width 10 height 10
radio input "true"
type input "purl"
click at [876, 693] on button "Done" at bounding box center [883, 699] width 51 height 31
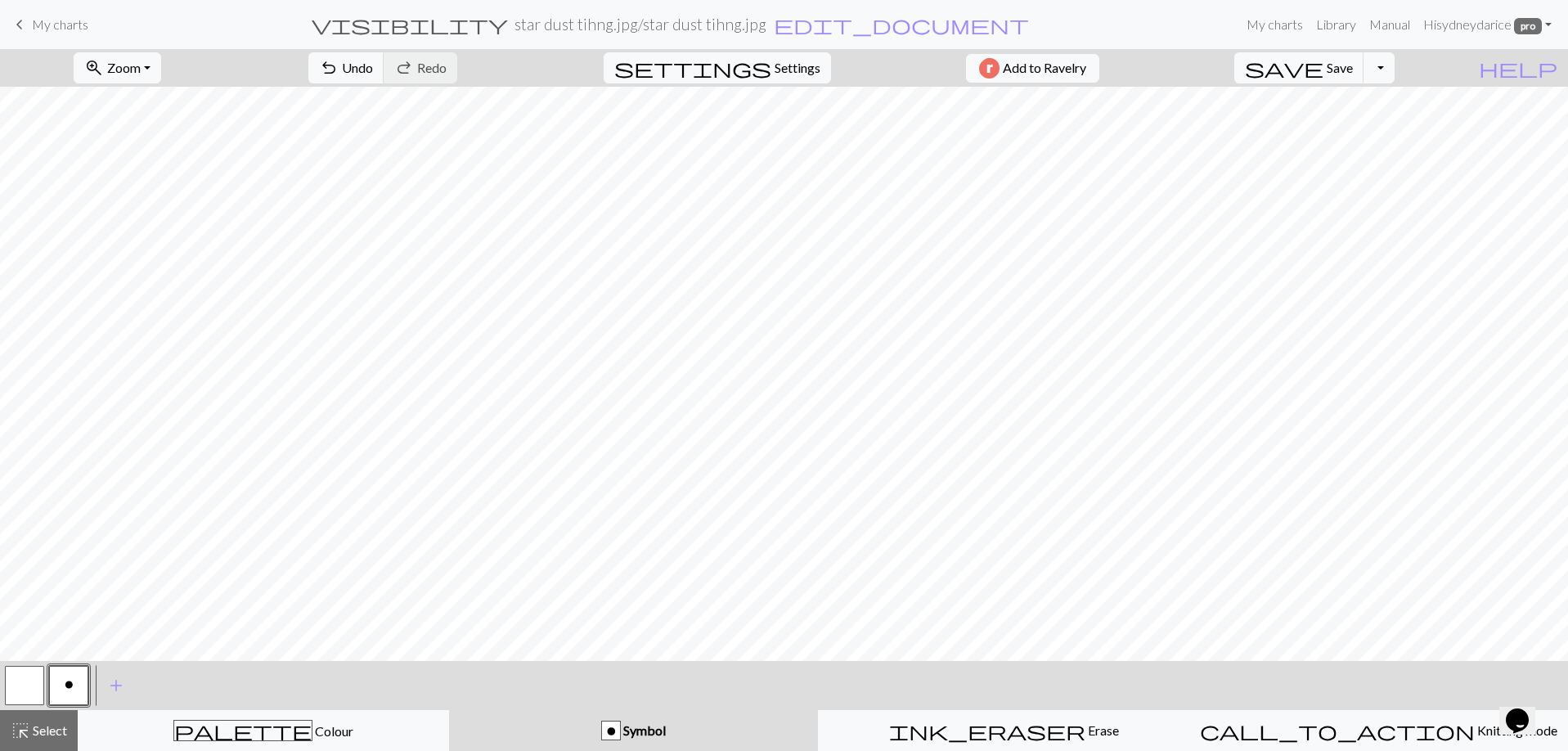
click at [38, 671] on button "button" at bounding box center [25, 685] width 39 height 39
click at [69, 692] on button "o" at bounding box center [69, 685] width 39 height 39
click at [46, 690] on div "o" at bounding box center [47, 685] width 89 height 44
click at [45, 690] on div at bounding box center [25, 685] width 44 height 44
click at [36, 690] on button "button" at bounding box center [25, 685] width 39 height 39
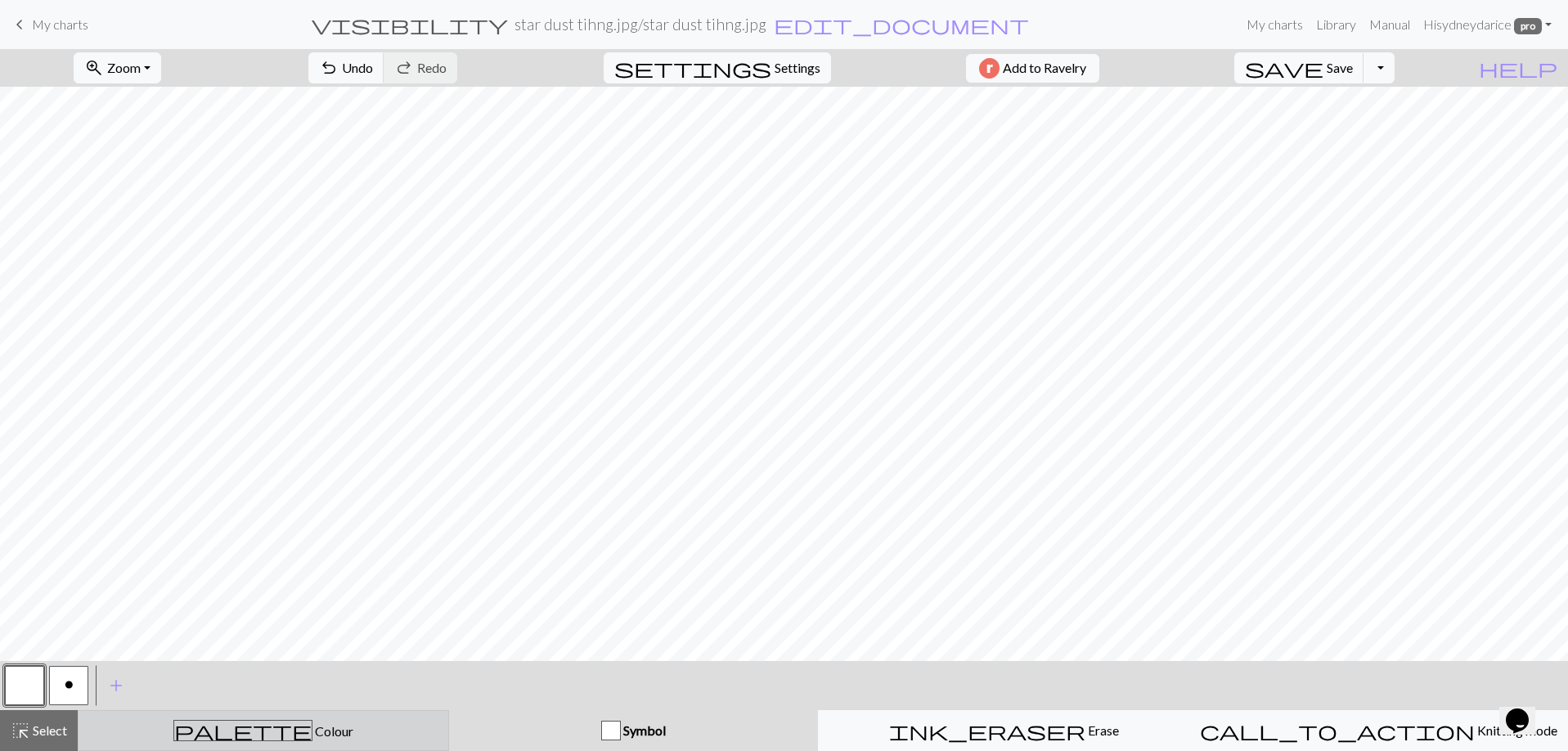
click at [222, 725] on div "palette Colour Colour" at bounding box center [264, 731] width 350 height 21
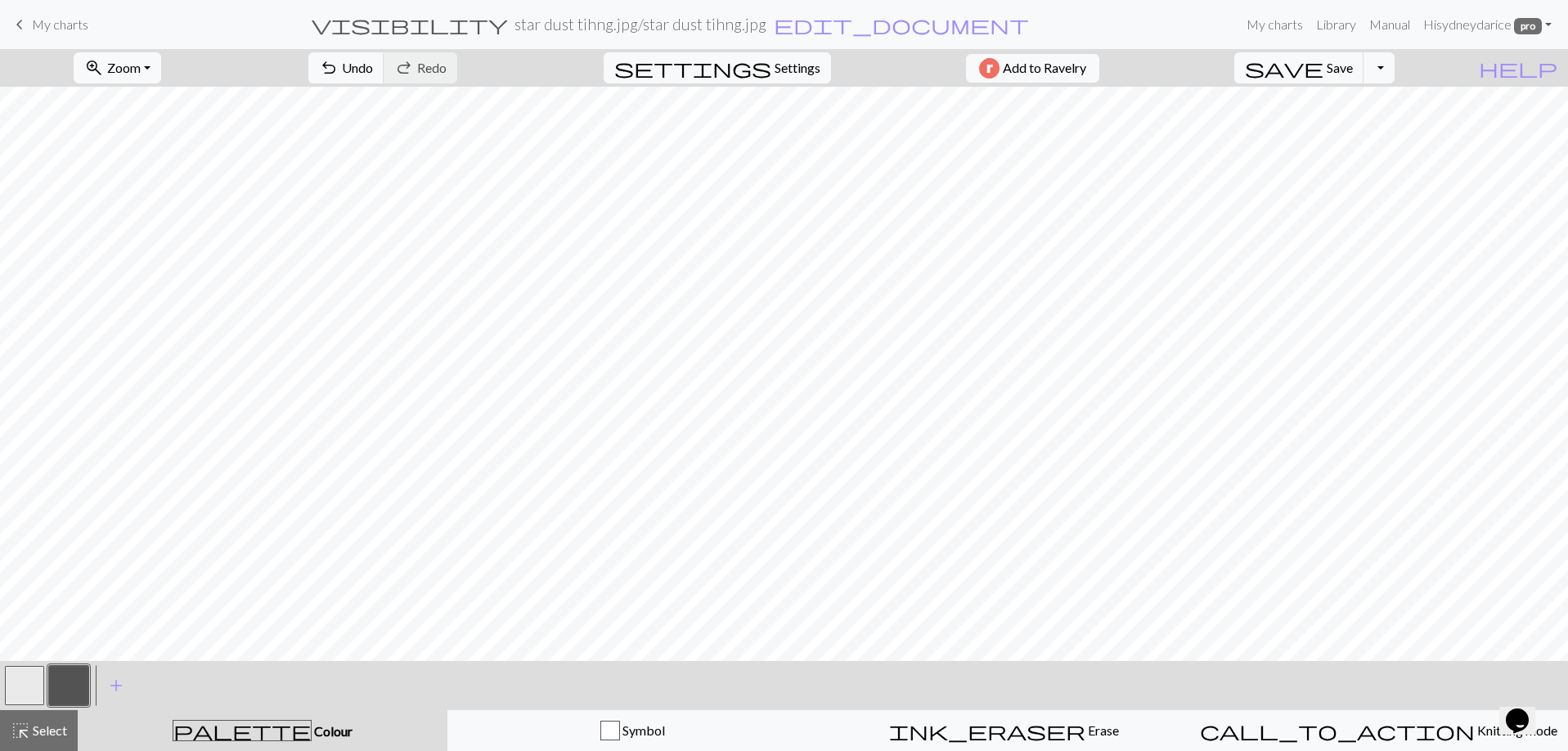
click at [69, 688] on button "button" at bounding box center [69, 685] width 39 height 39
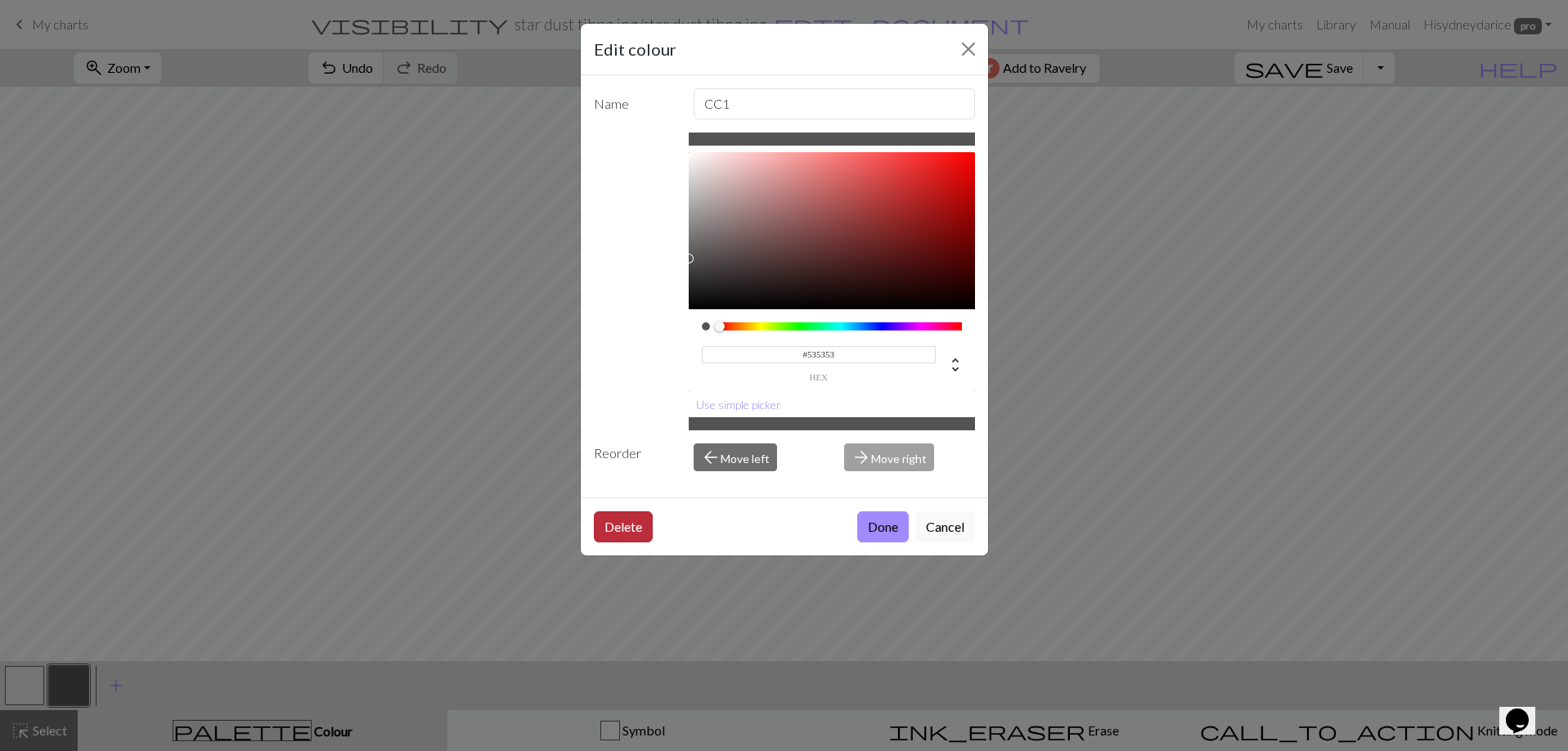
click at [610, 539] on button "Delete" at bounding box center [623, 527] width 59 height 31
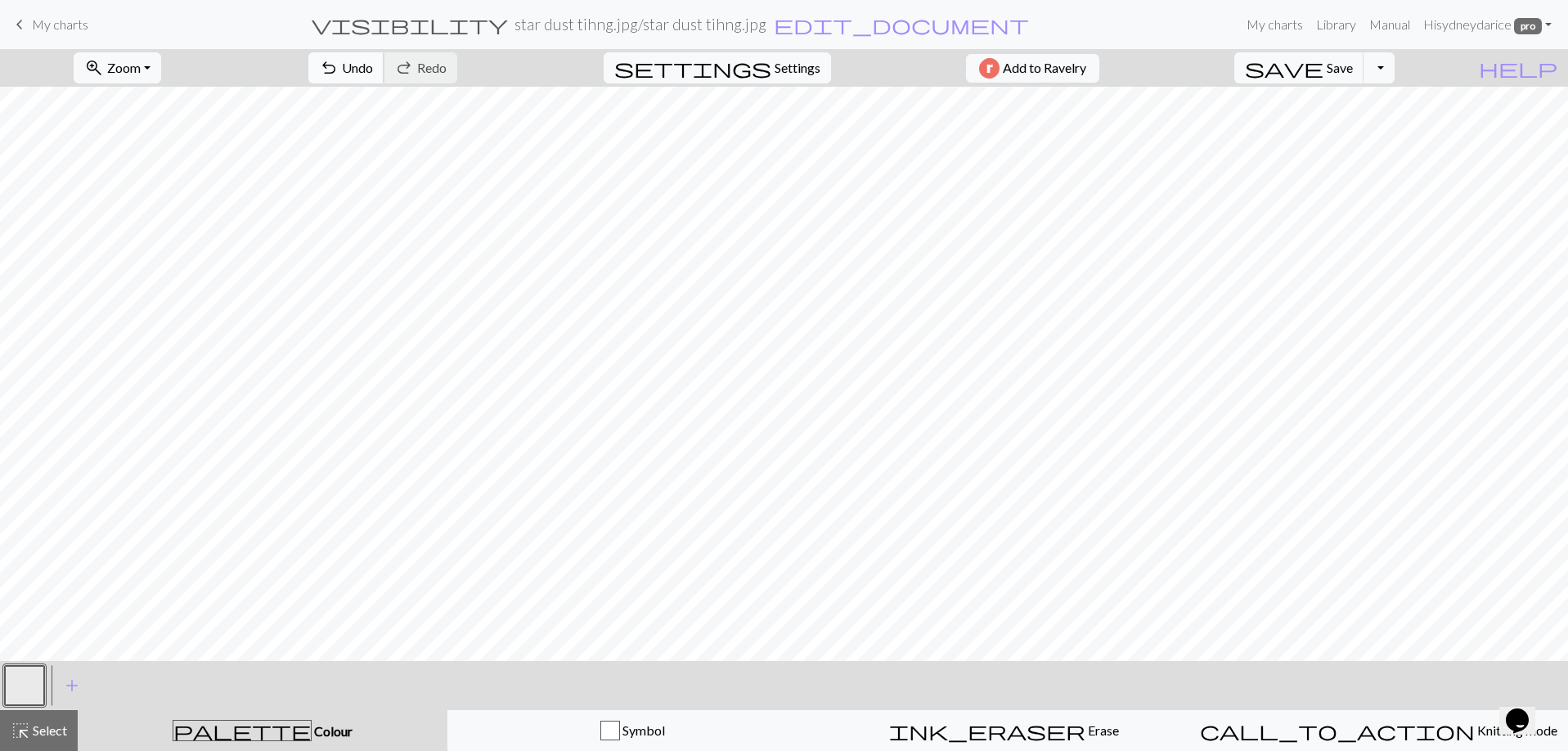
click at [339, 70] on span "undo" at bounding box center [328, 67] width 20 height 23
click at [1356, 72] on button "save Save Save" at bounding box center [1299, 67] width 130 height 31
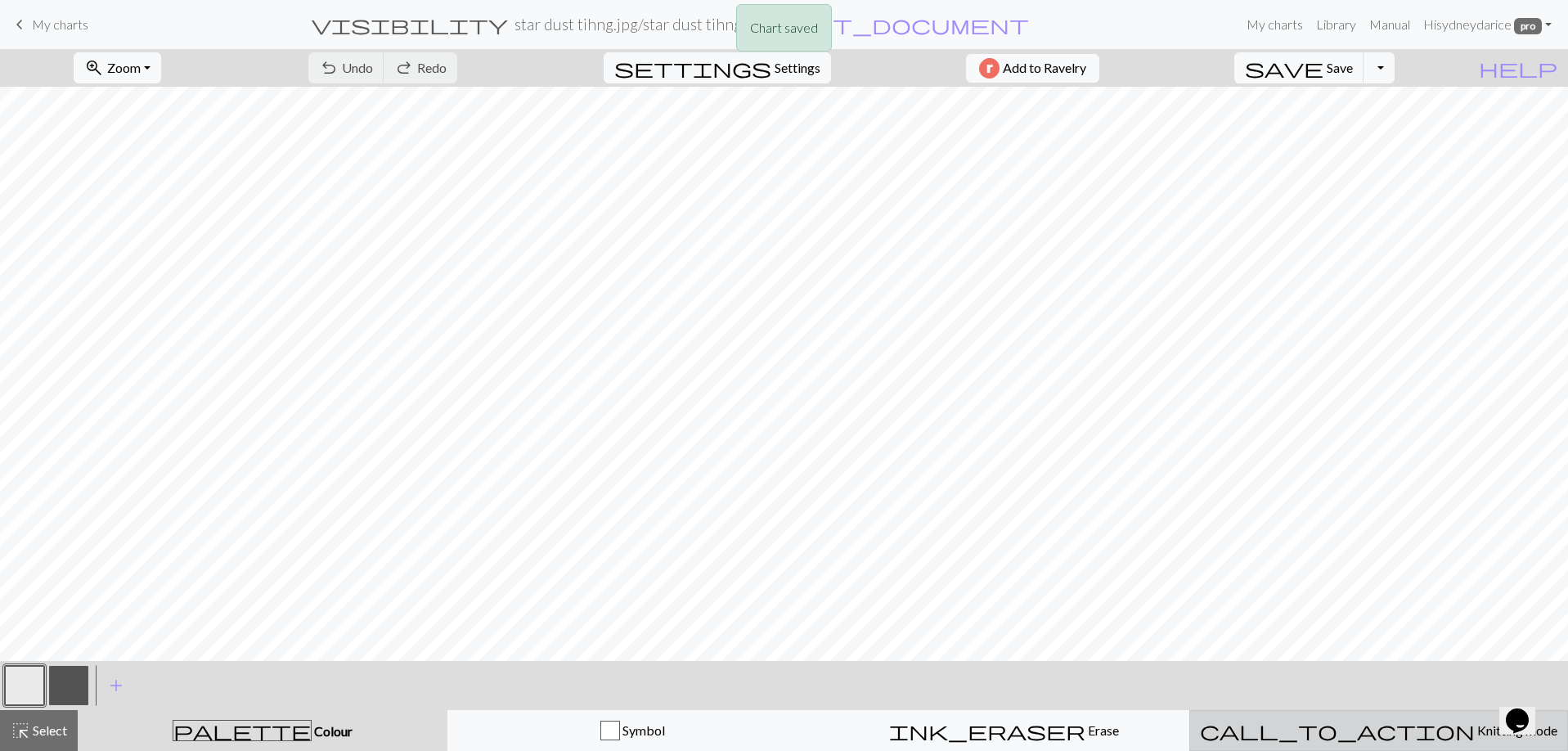
click at [1399, 719] on button "call_to_action Knitting mode Knitting mode" at bounding box center [1379, 731] width 379 height 41
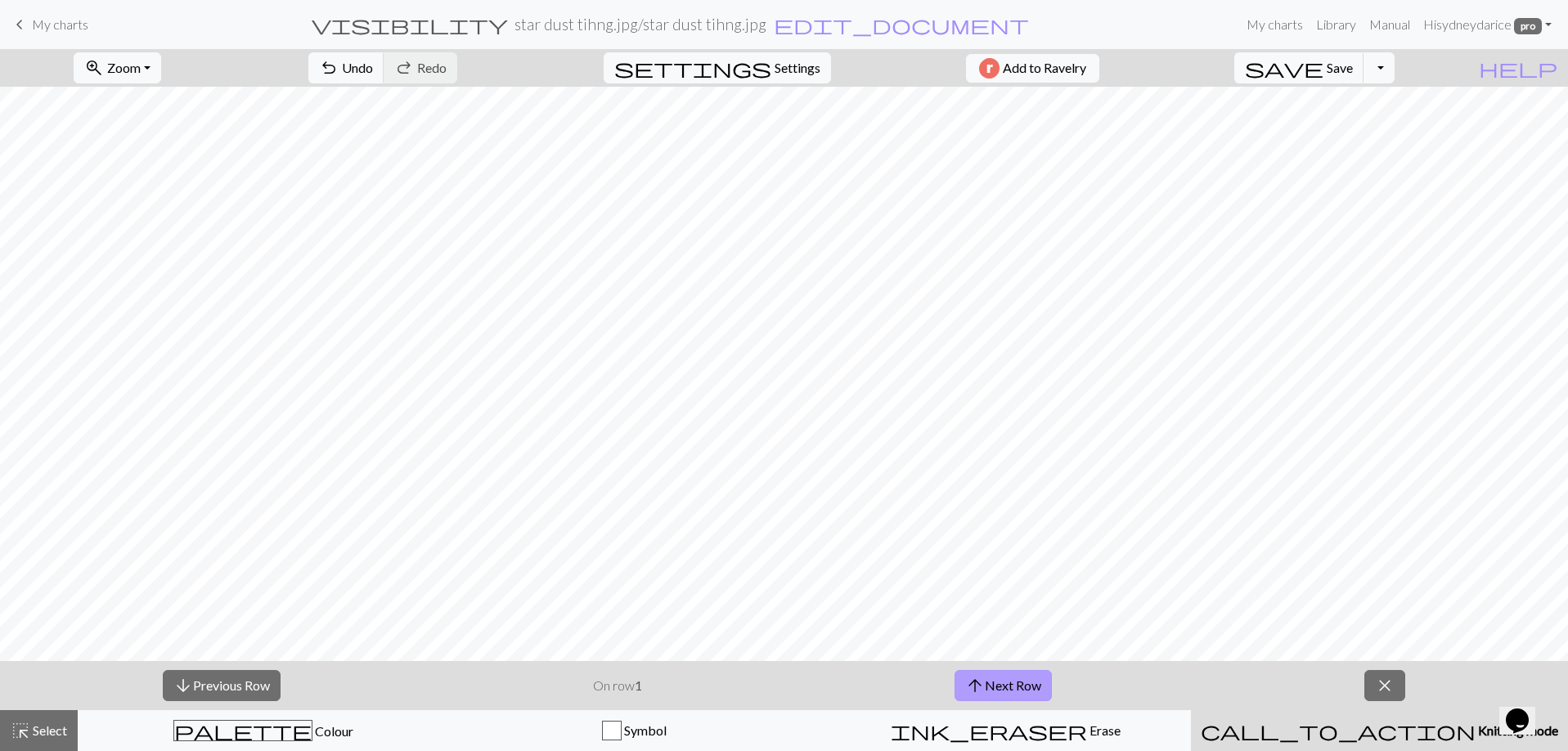
click at [1010, 689] on button "arrow_upward Next Row" at bounding box center [1003, 685] width 97 height 31
click at [1016, 690] on button "arrow_upward Next Row" at bounding box center [1003, 685] width 97 height 31
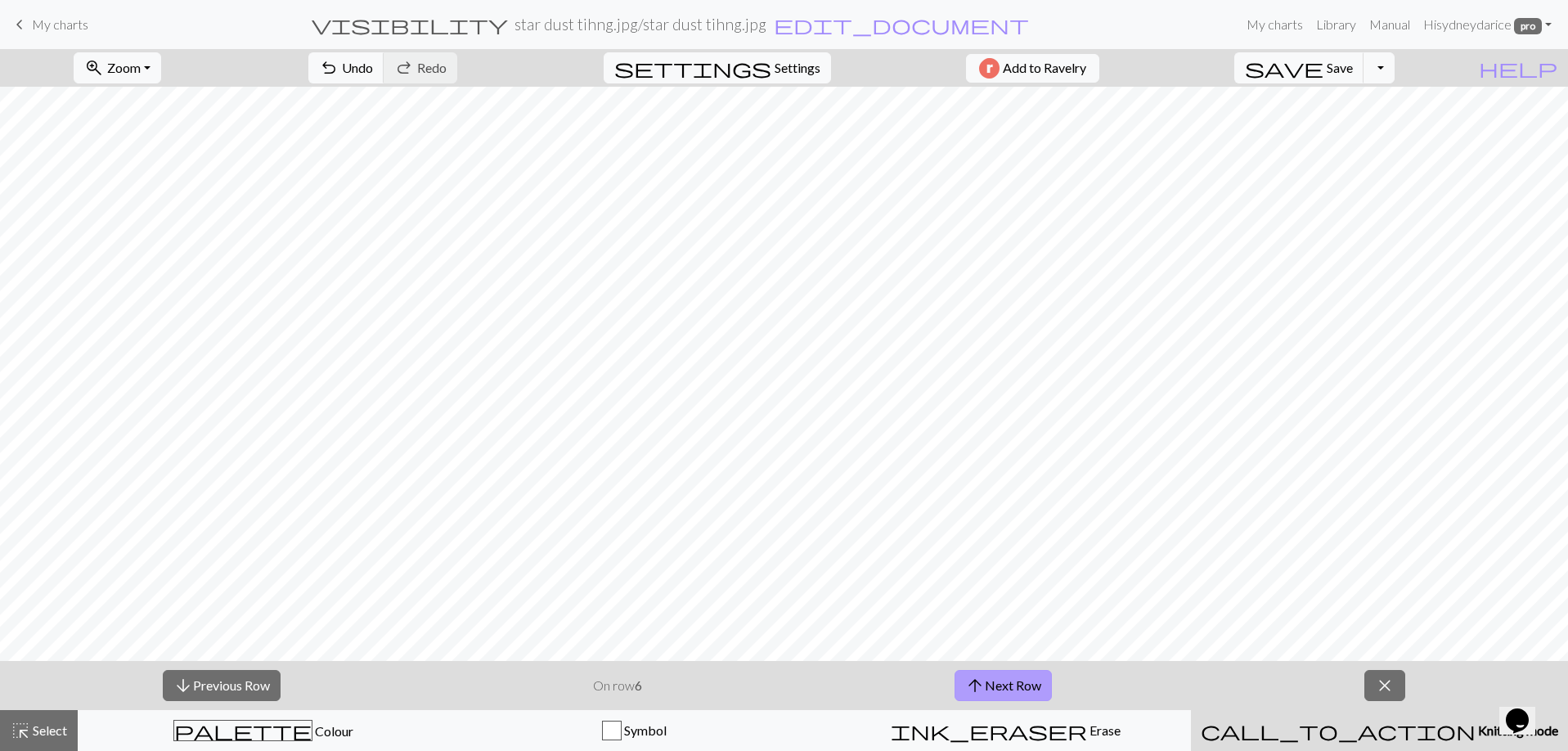
click at [1016, 690] on button "arrow_upward Next Row" at bounding box center [1003, 685] width 97 height 31
click at [192, 681] on button "arrow_downward Previous Row" at bounding box center [222, 685] width 118 height 31
click at [195, 682] on button "arrow_downward Previous Row" at bounding box center [222, 685] width 118 height 31
click at [246, 684] on button "arrow_downward Previous Row" at bounding box center [222, 685] width 118 height 31
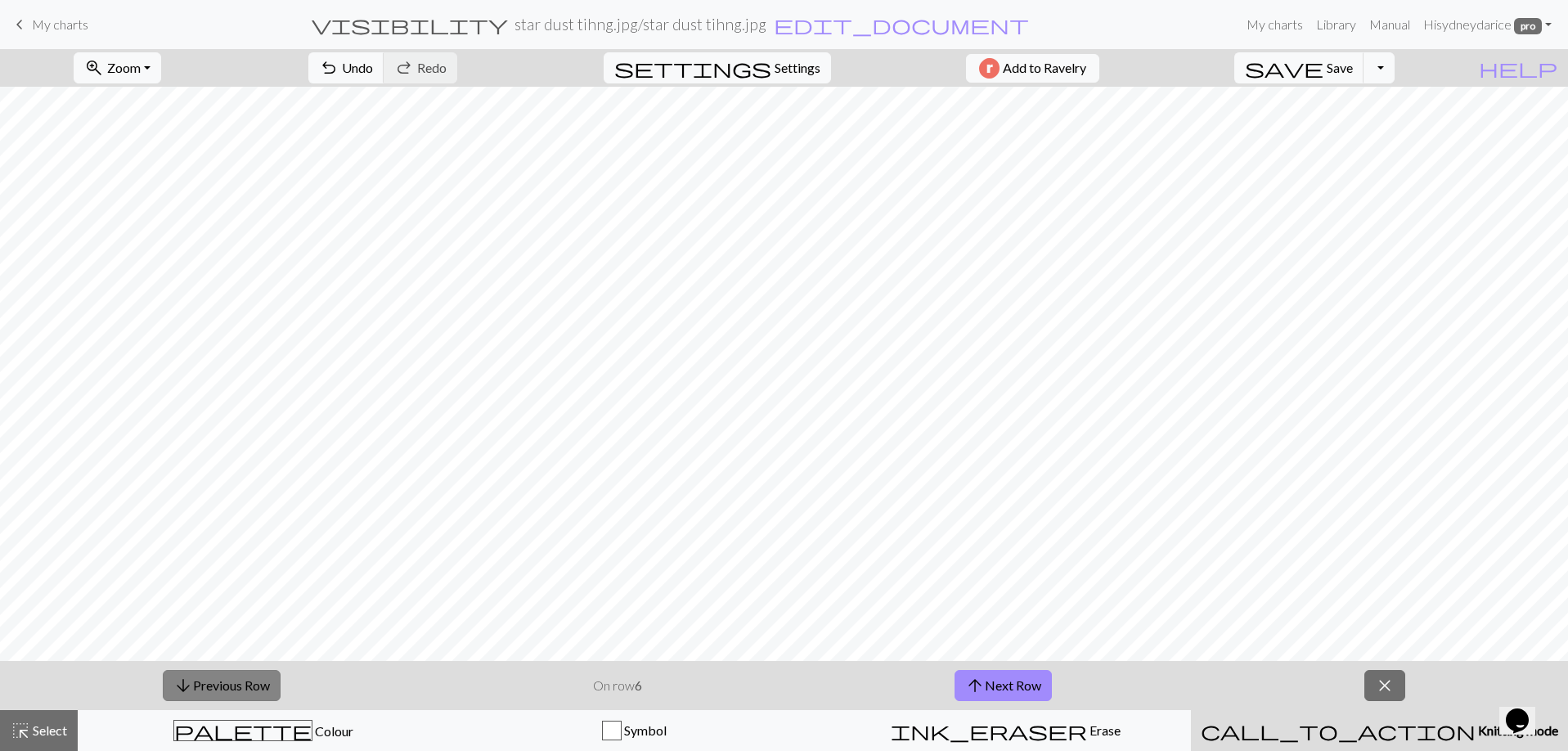
click at [246, 684] on button "arrow_downward Previous Row" at bounding box center [222, 685] width 118 height 31
click at [980, 688] on span "arrow_upward" at bounding box center [974, 685] width 20 height 23
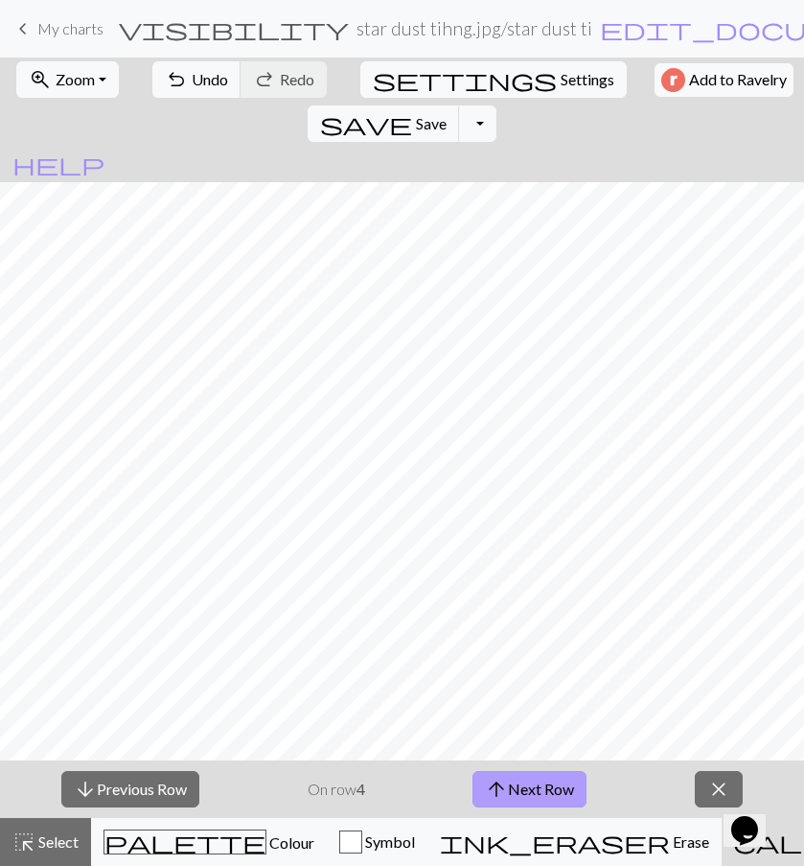
click at [556, 780] on button "arrow_upward Next Row" at bounding box center [530, 789] width 114 height 36
click at [556, 796] on button "arrow_upward Next Row" at bounding box center [530, 789] width 114 height 36
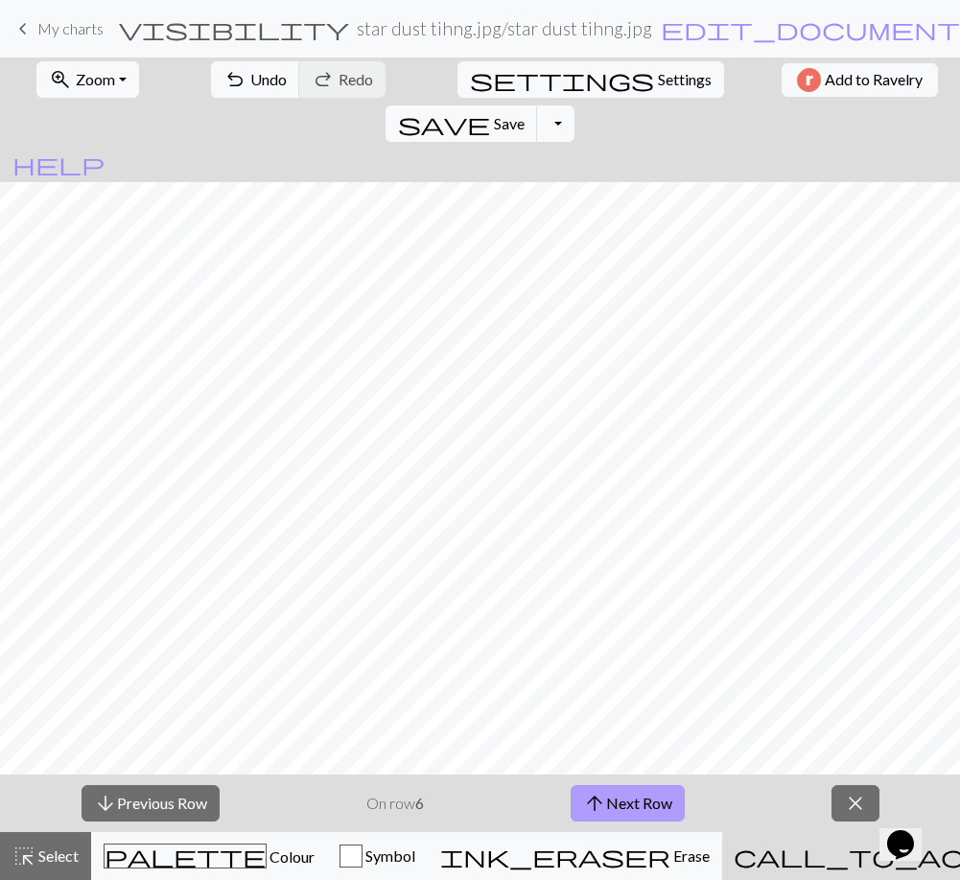
click at [661, 812] on button "arrow_upward Next Row" at bounding box center [627, 803] width 114 height 36
click at [635, 809] on button "arrow_upward Next Row" at bounding box center [627, 803] width 114 height 36
click at [639, 801] on button "arrow_upward Next Row" at bounding box center [627, 803] width 114 height 36
click at [678, 801] on button "arrow_upward Next Row" at bounding box center [627, 803] width 114 height 36
click at [660, 805] on button "arrow_upward Next Row" at bounding box center [630, 803] width 114 height 36
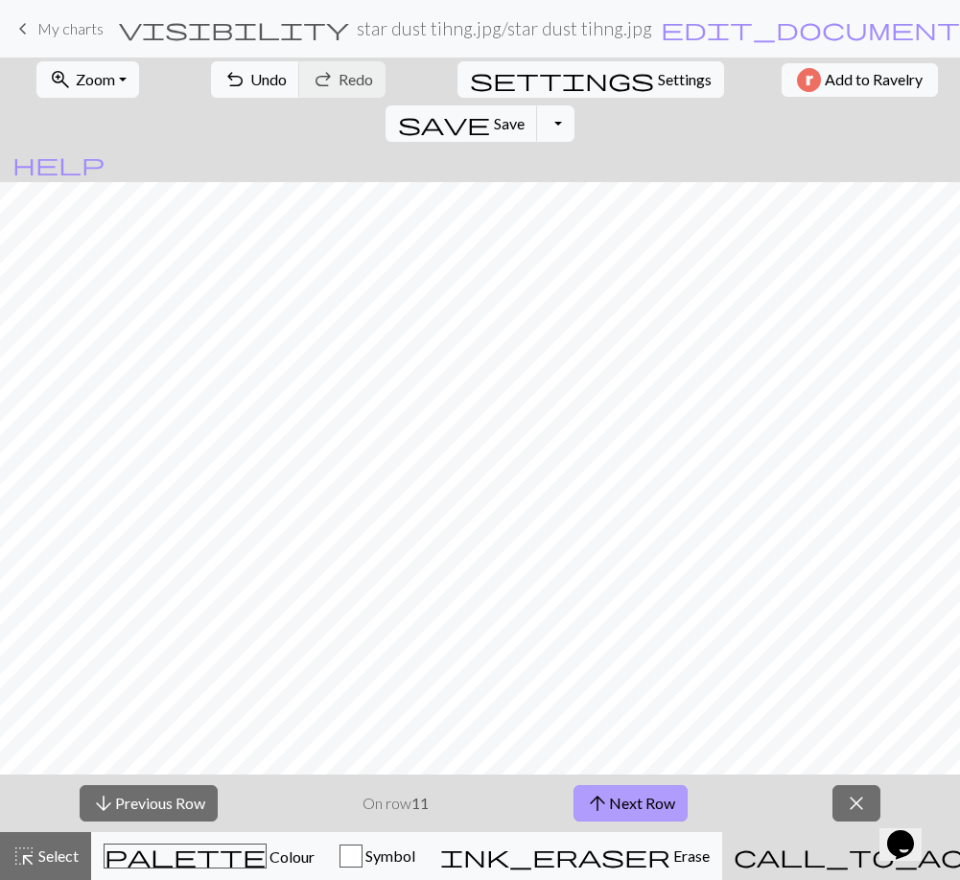
click at [675, 804] on button "arrow_upward Next Row" at bounding box center [630, 803] width 114 height 36
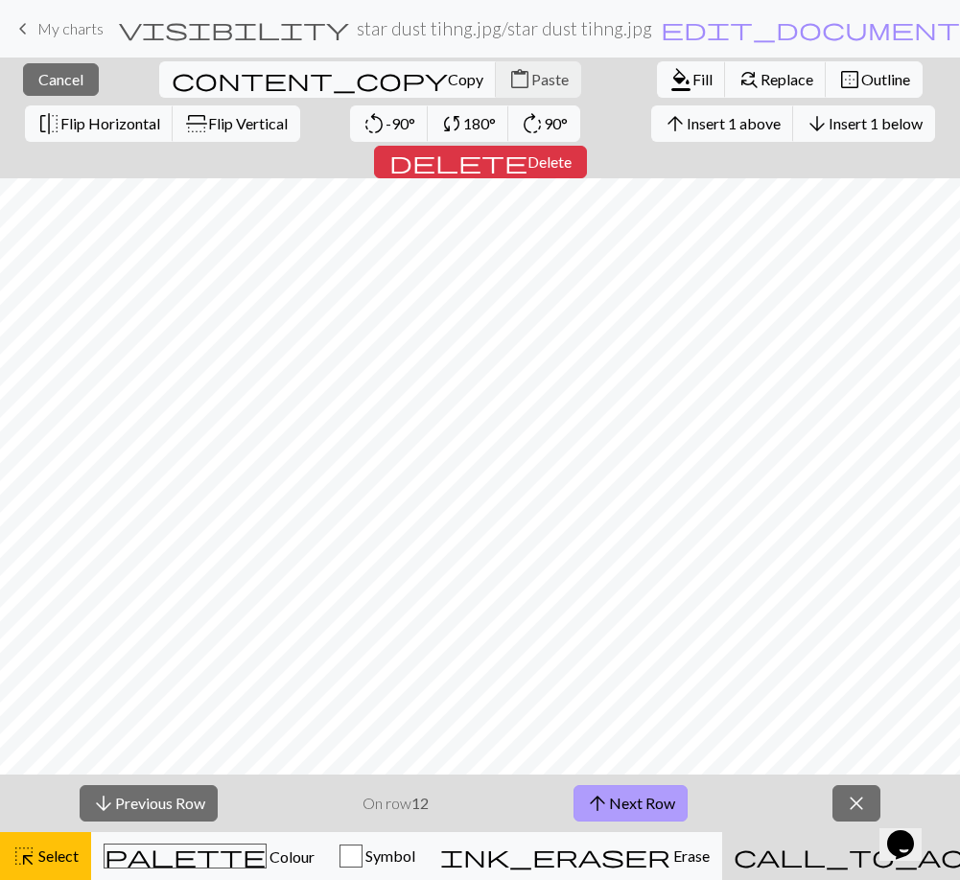
click at [605, 802] on span "arrow_upward" at bounding box center [597, 803] width 23 height 27
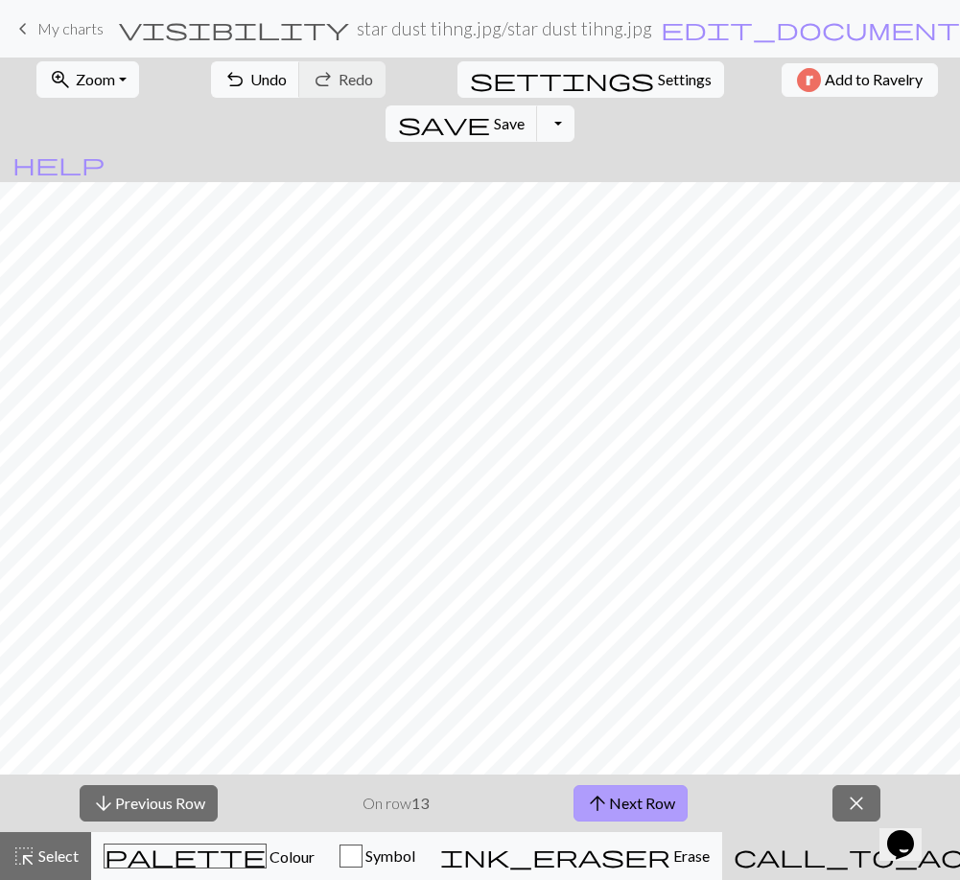
click at [605, 802] on span "arrow_upward" at bounding box center [597, 803] width 23 height 27
click at [127, 781] on div "arrow_downward Previous Row On row 14 arrow_upward Next Row close" at bounding box center [480, 804] width 960 height 58
click at [151, 796] on button "arrow_downward Previous Row" at bounding box center [149, 803] width 138 height 36
